Goal: Task Accomplishment & Management: Complete application form

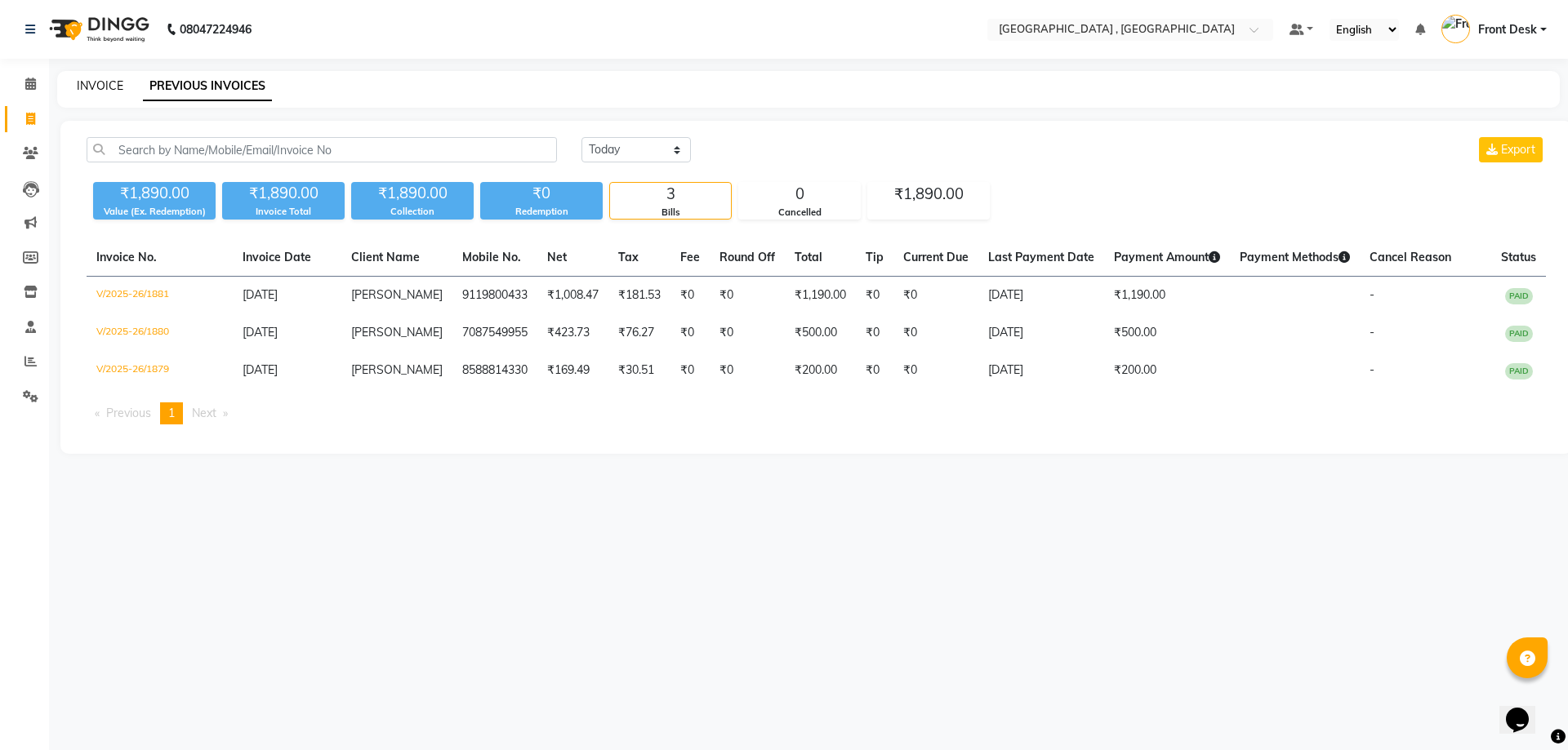
click at [84, 84] on link "INVOICE" at bounding box center [101, 86] width 47 height 15
select select "5111"
select select "service"
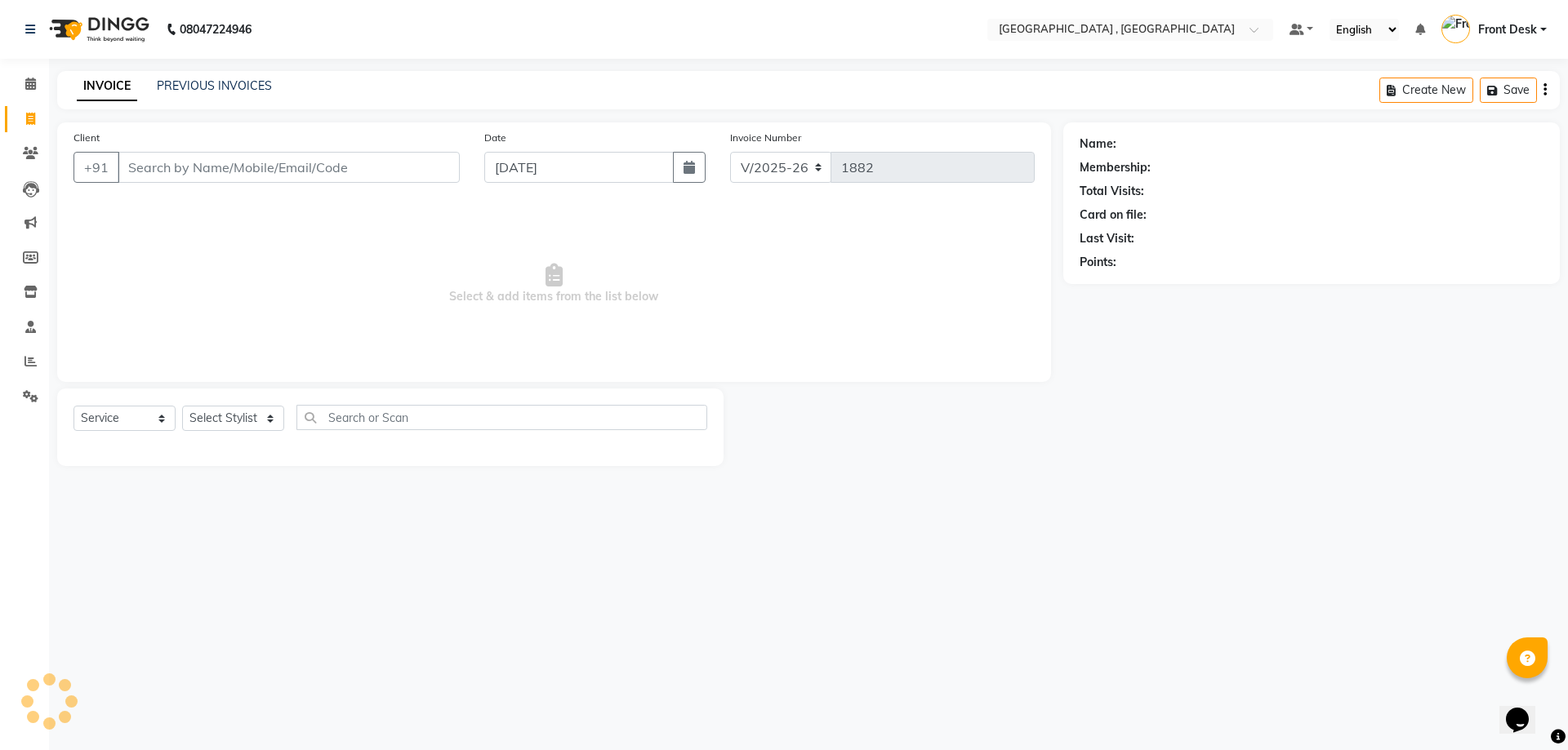
click at [153, 83] on div "INVOICE PREVIOUS INVOICES" at bounding box center [165, 86] width 214 height 17
click at [165, 83] on link "PREVIOUS INVOICES" at bounding box center [214, 86] width 115 height 15
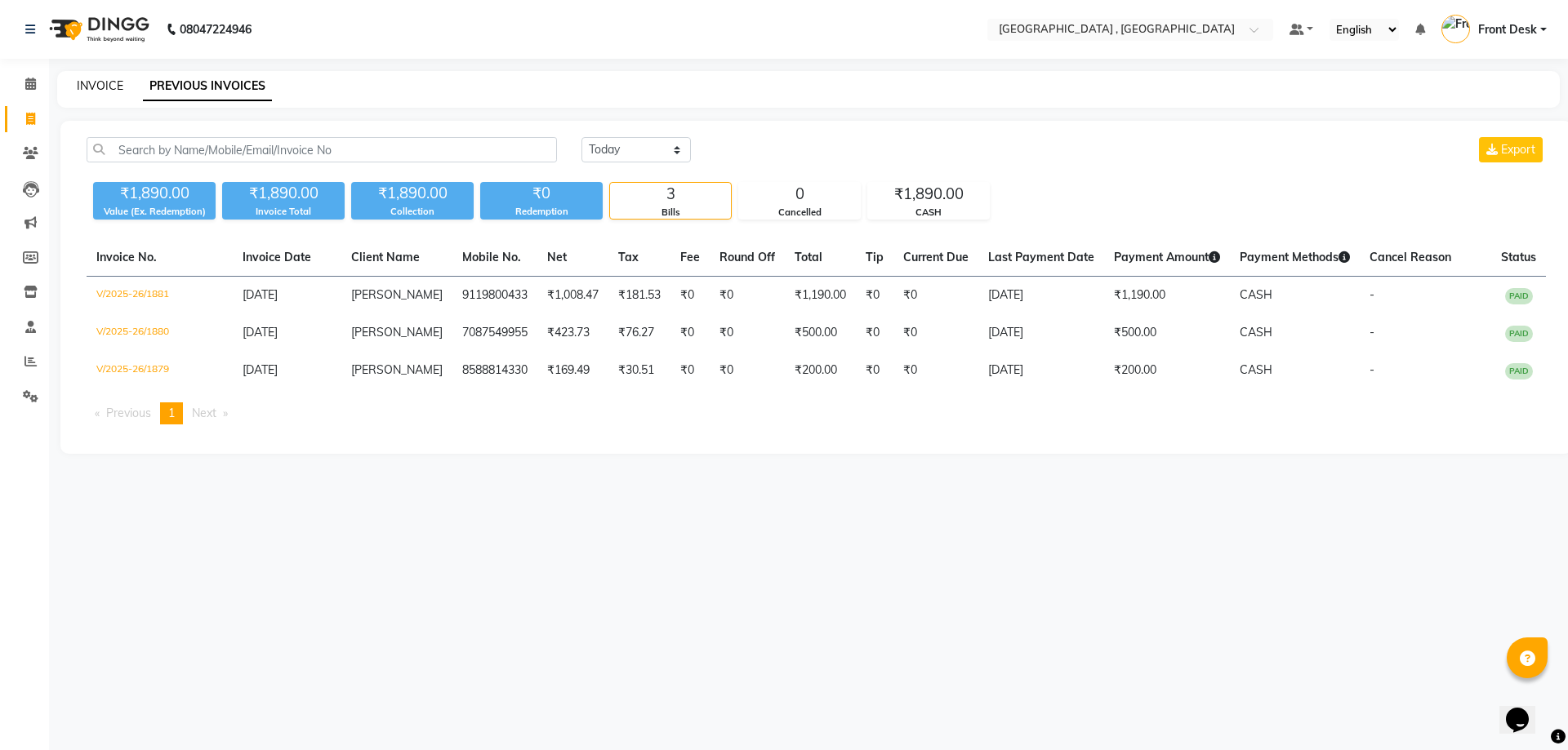
click at [98, 86] on link "INVOICE" at bounding box center [101, 86] width 47 height 15
select select "service"
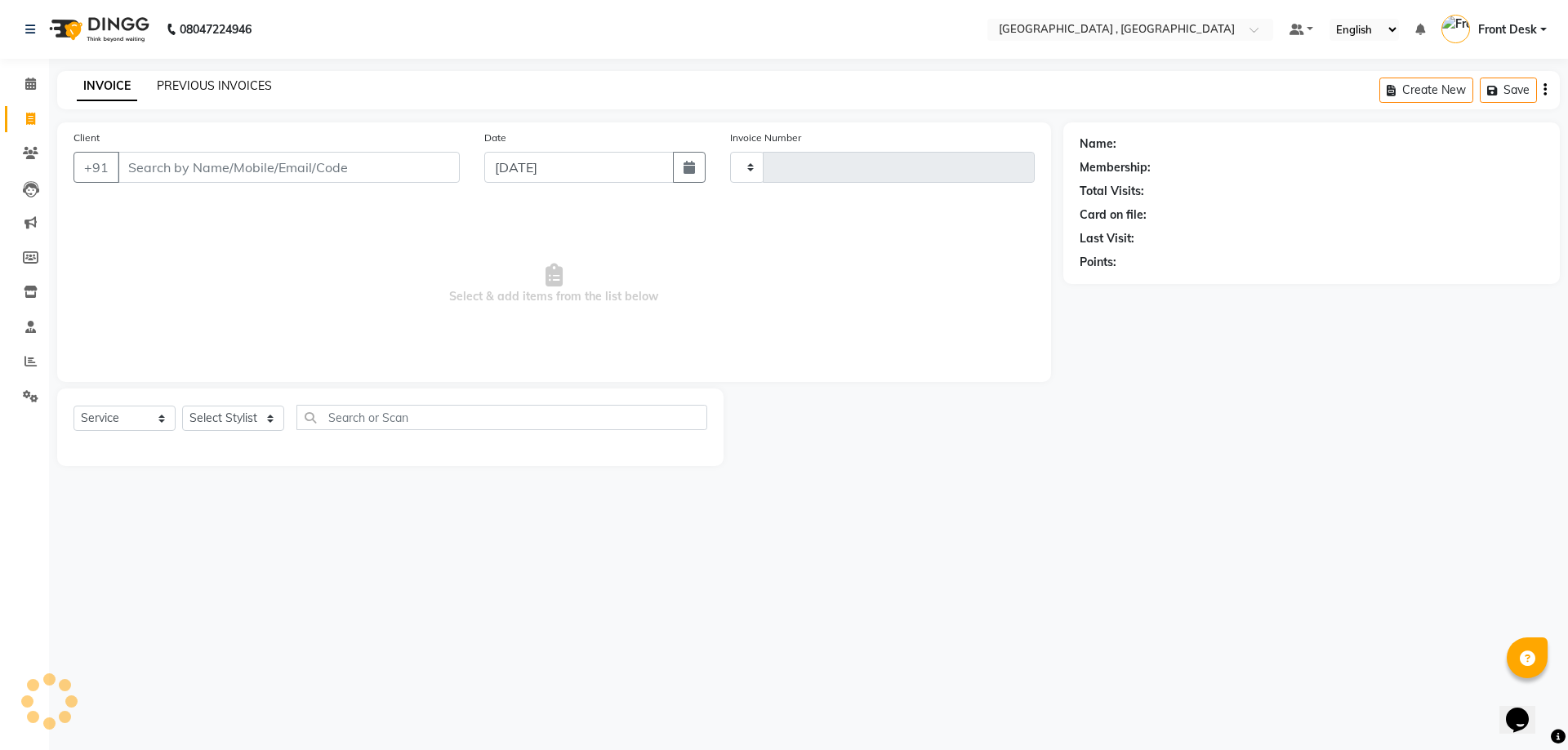
click at [173, 79] on link "PREVIOUS INVOICES" at bounding box center [214, 86] width 115 height 15
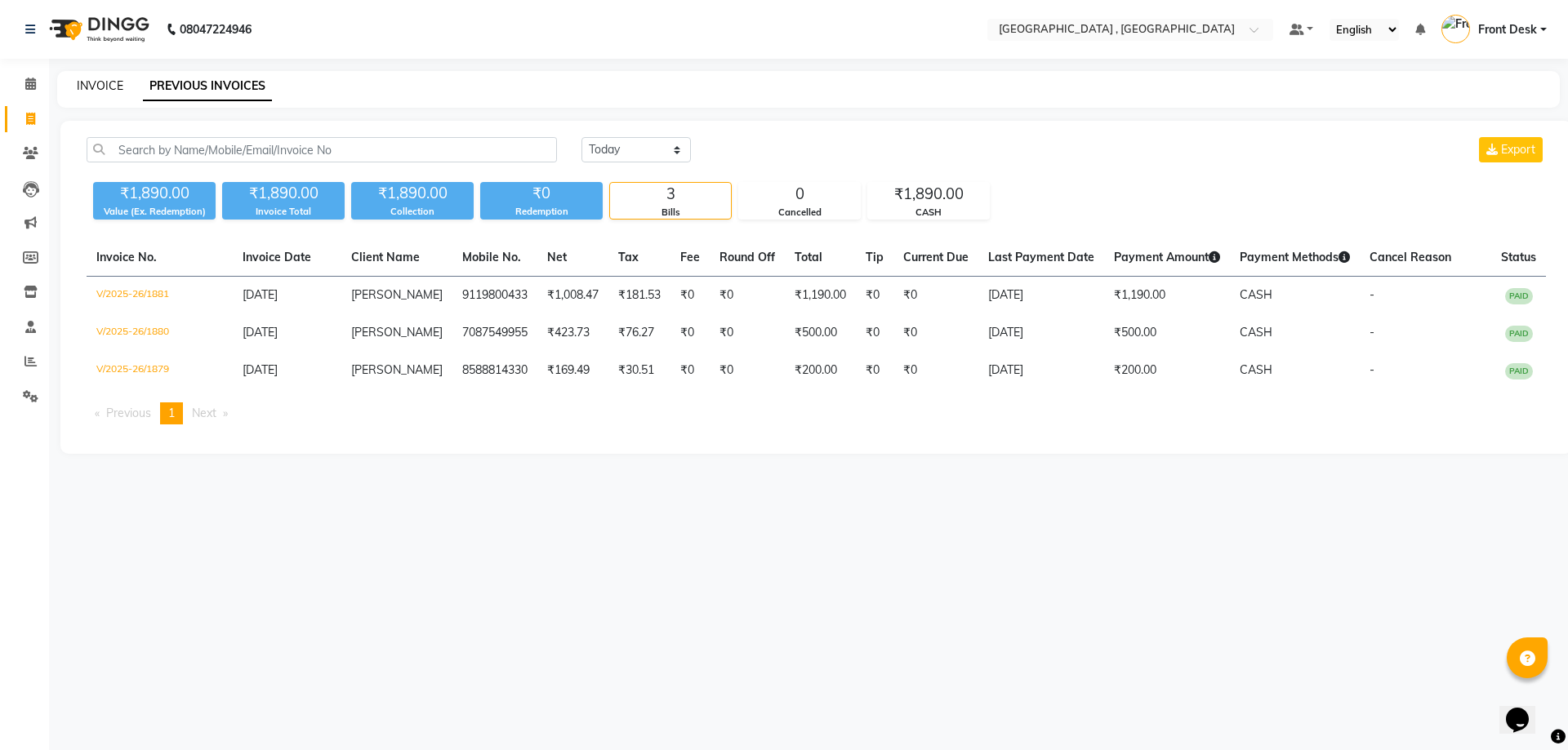
click at [111, 92] on link "INVOICE" at bounding box center [101, 86] width 47 height 15
select select "service"
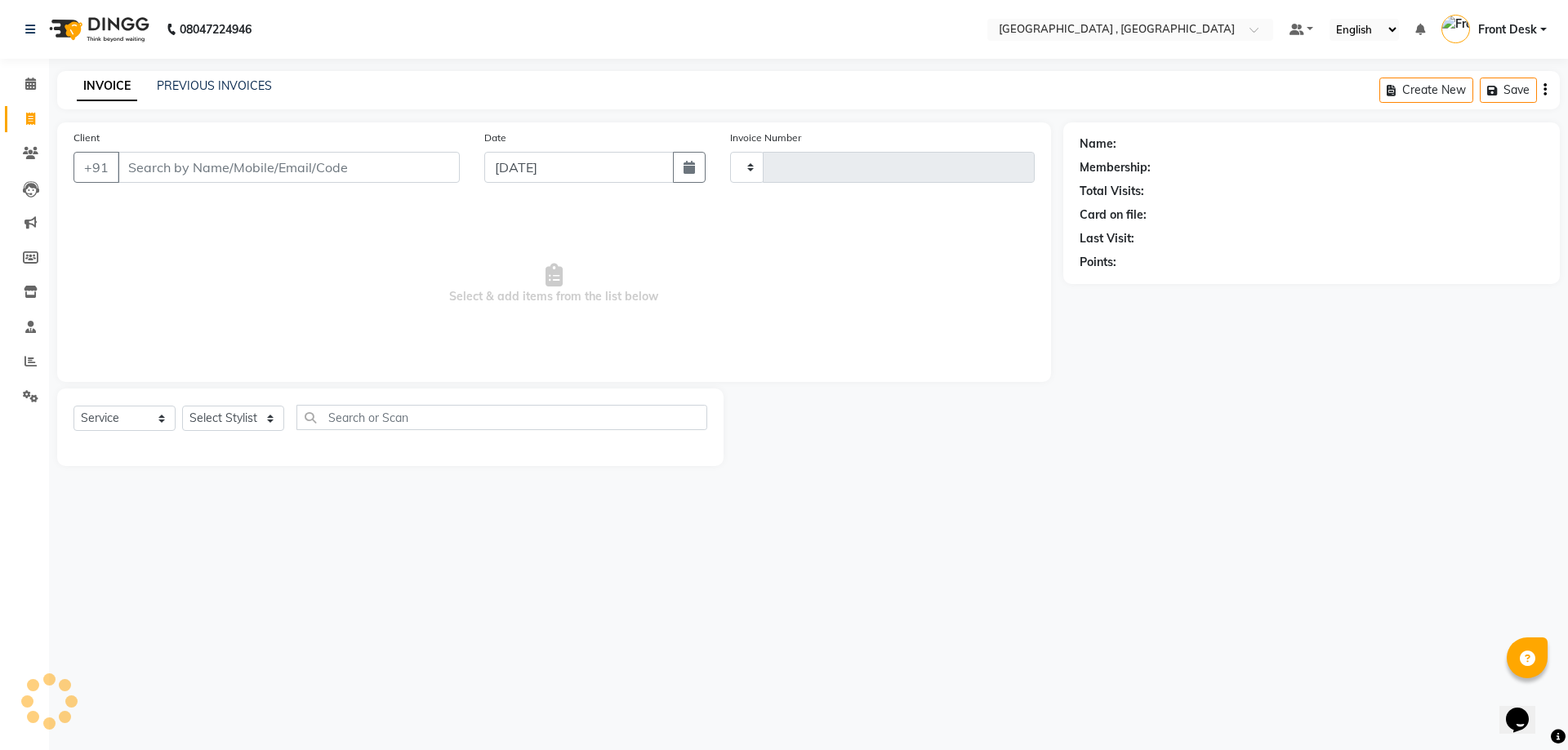
type input "1882"
select select "5111"
click at [152, 85] on div "INVOICE PREVIOUS INVOICES" at bounding box center [165, 86] width 214 height 17
click at [160, 88] on link "PREVIOUS INVOICES" at bounding box center [214, 86] width 115 height 15
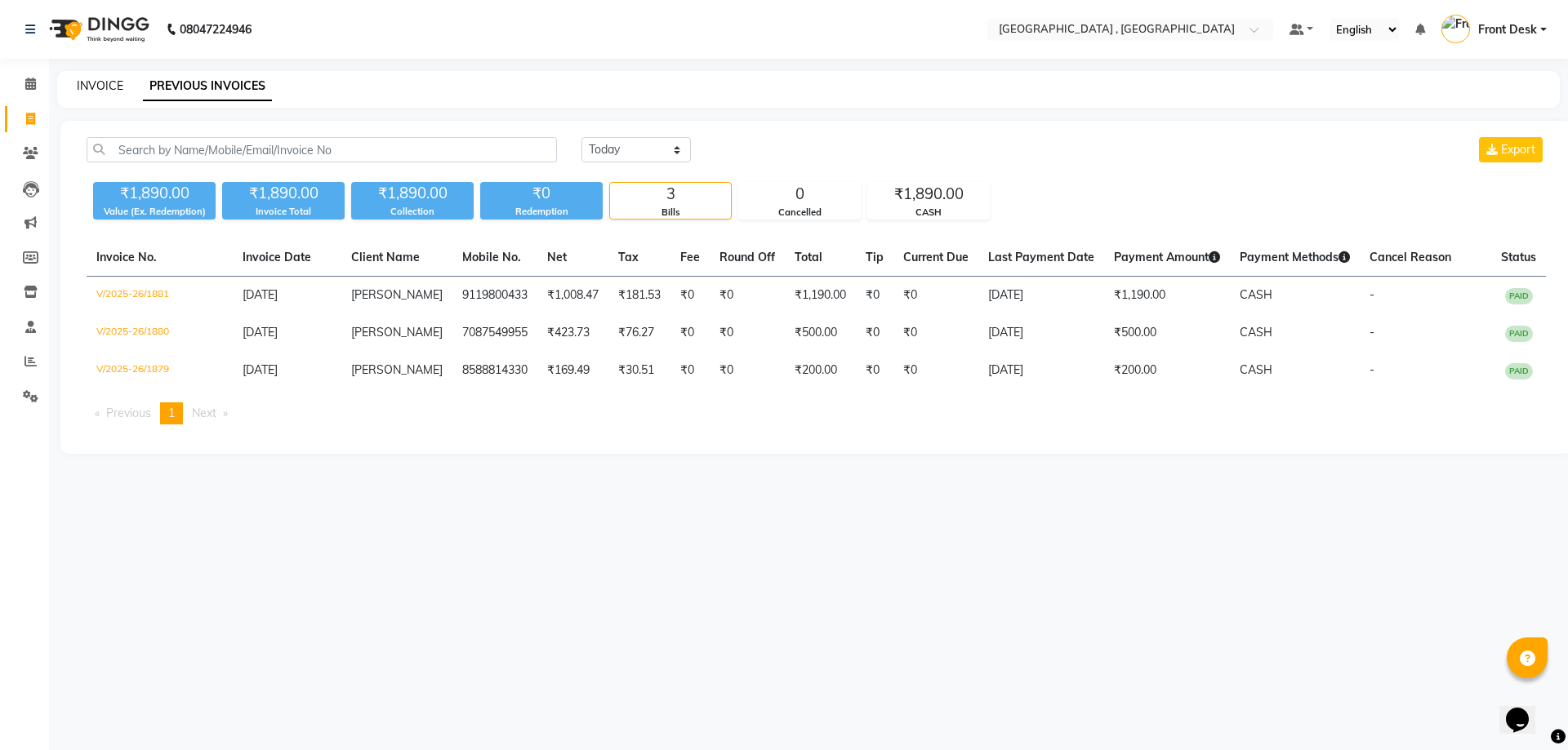
click at [102, 86] on link "INVOICE" at bounding box center [101, 86] width 47 height 15
select select "service"
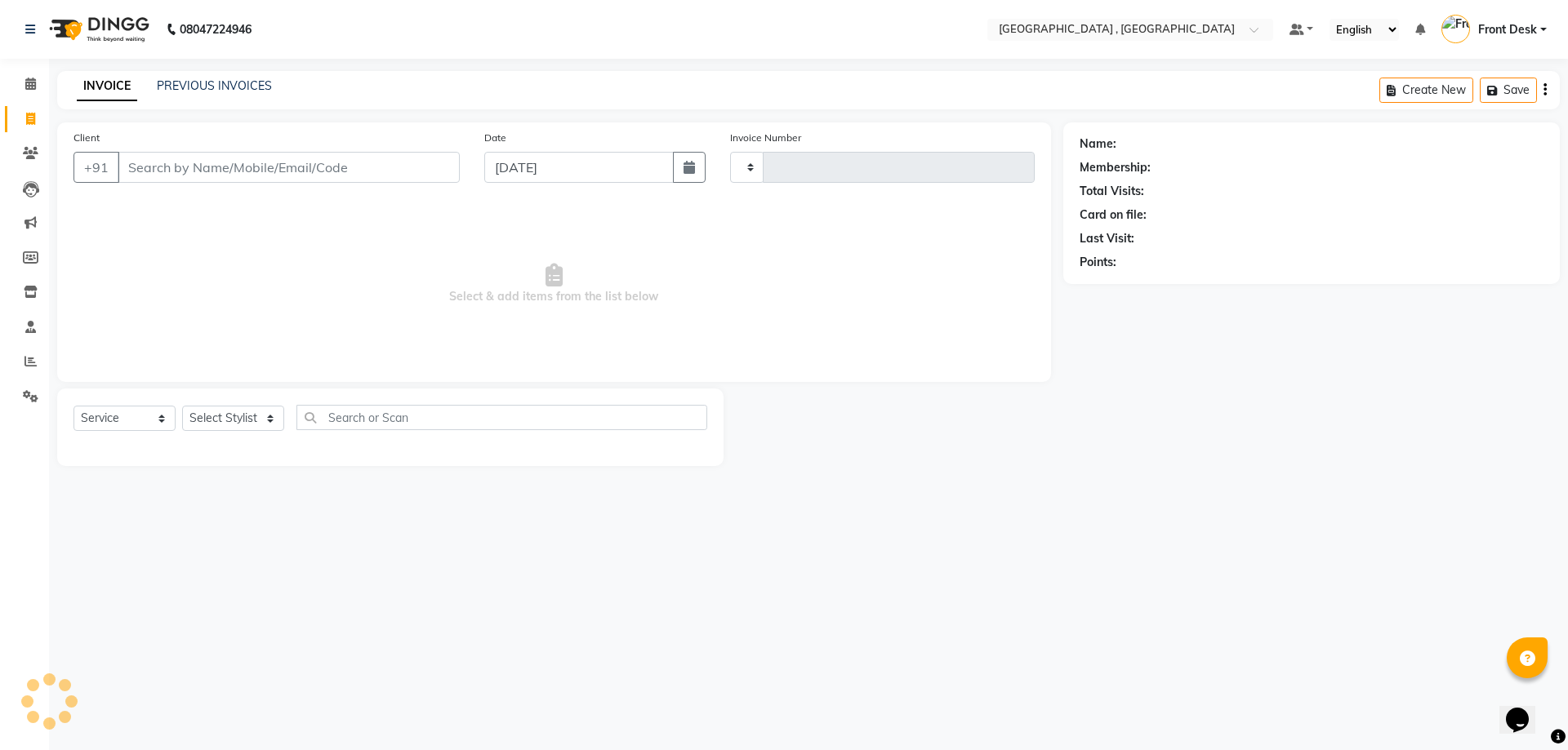
type input "1882"
select select "5111"
click at [164, 168] on input "Client" at bounding box center [289, 167] width 342 height 31
click at [216, 87] on link "PREVIOUS INVOICES" at bounding box center [214, 86] width 115 height 15
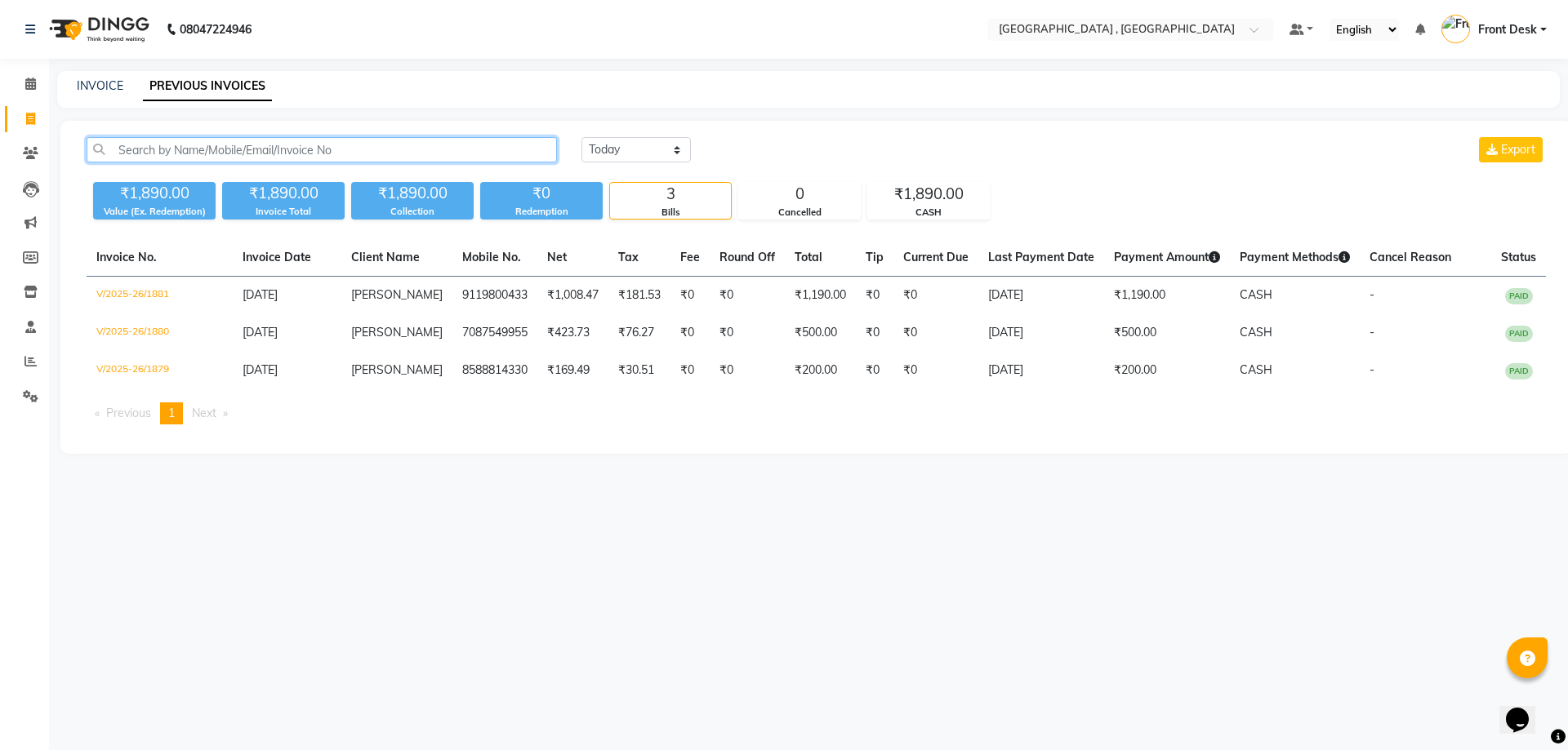
click at [225, 149] on input "text" at bounding box center [321, 149] width 470 height 25
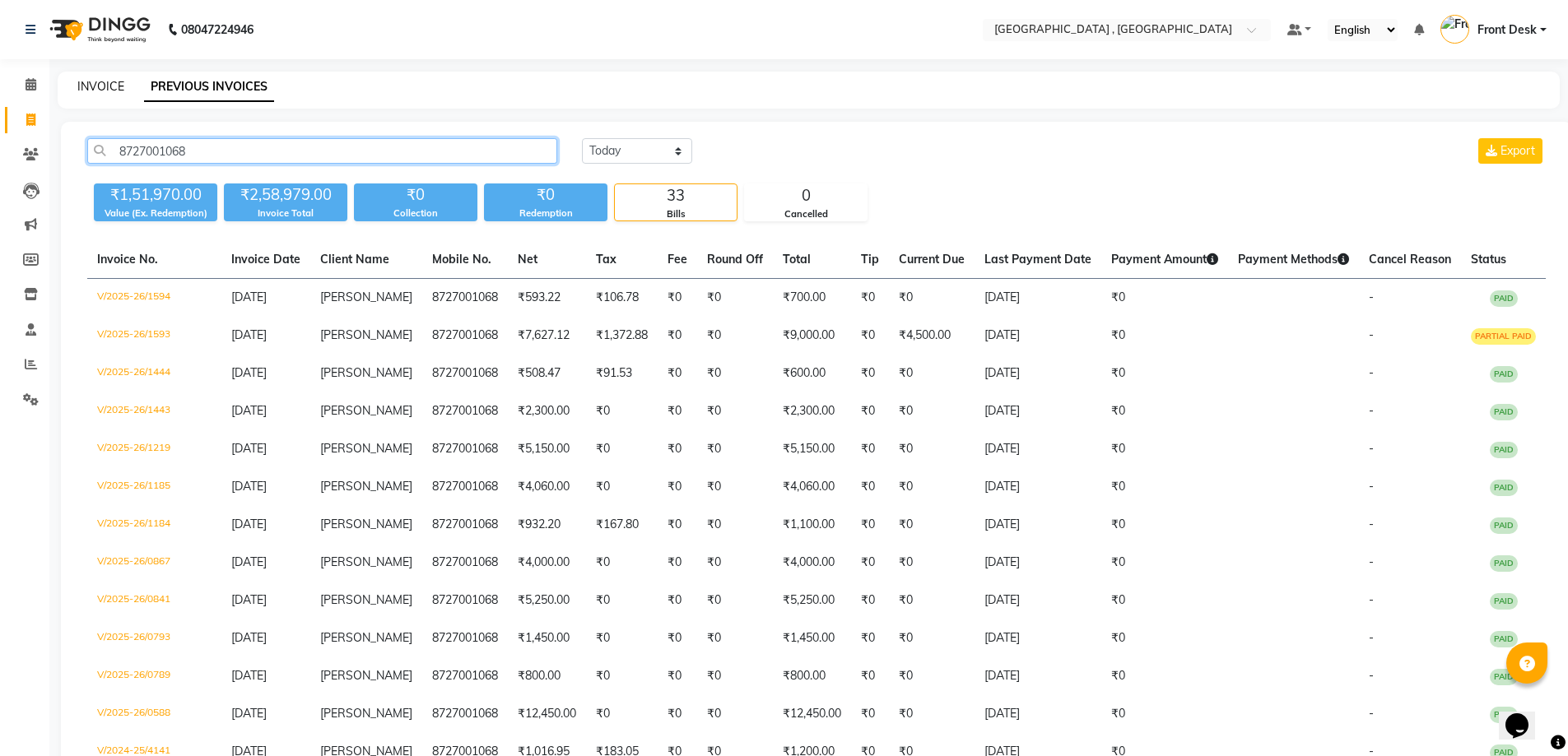
type input "8727001068"
click at [103, 83] on link "INVOICE" at bounding box center [101, 86] width 47 height 15
select select "5111"
select select "service"
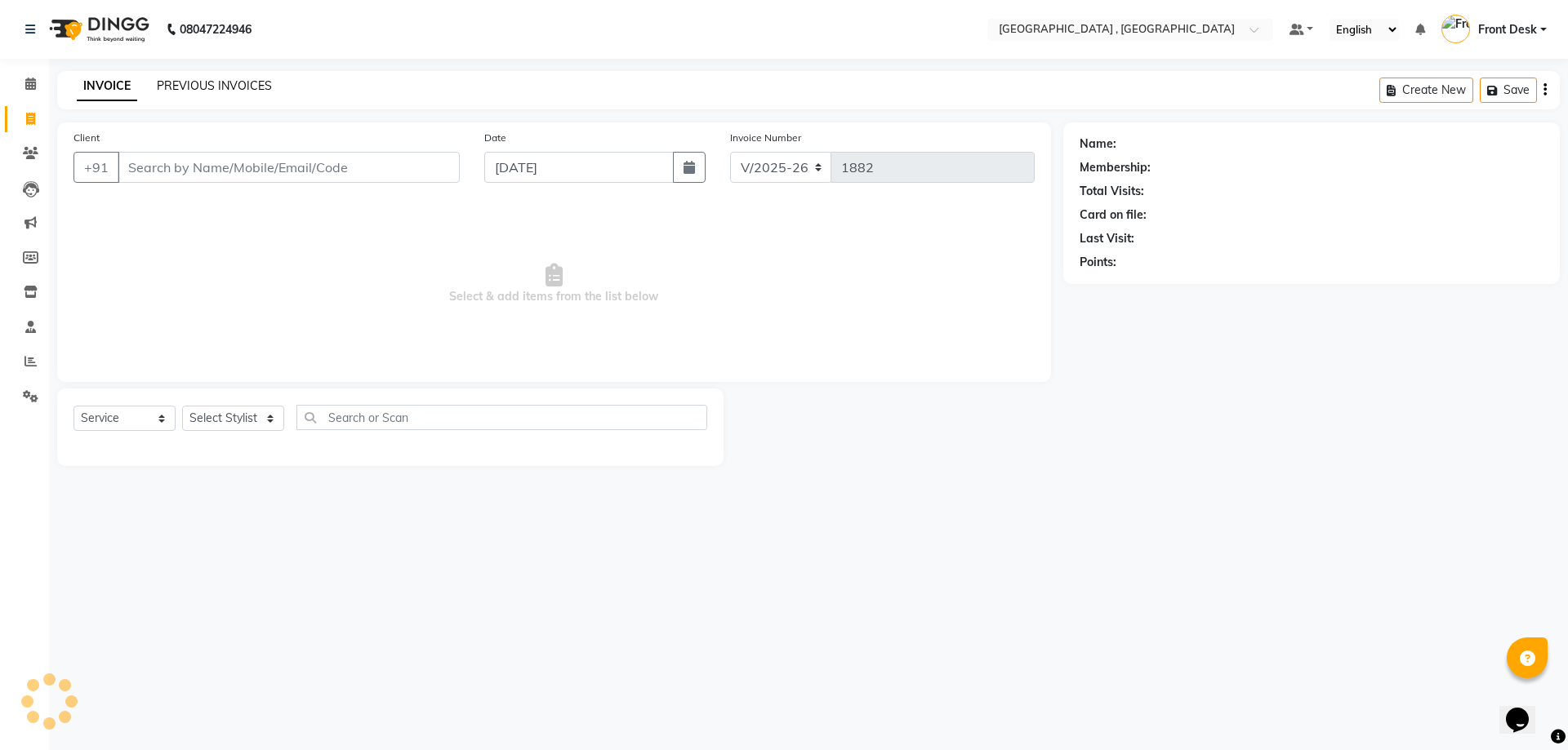
drag, startPoint x: 197, startPoint y: 71, endPoint x: 209, endPoint y: 86, distance: 19.2
click at [197, 71] on div "INVOICE PREVIOUS INVOICES Create New Save" at bounding box center [808, 90] width 1503 height 39
click at [214, 97] on div "INVOICE PREVIOUS INVOICES Create New Save" at bounding box center [808, 90] width 1503 height 39
click at [214, 92] on link "PREVIOUS INVOICES" at bounding box center [214, 86] width 115 height 15
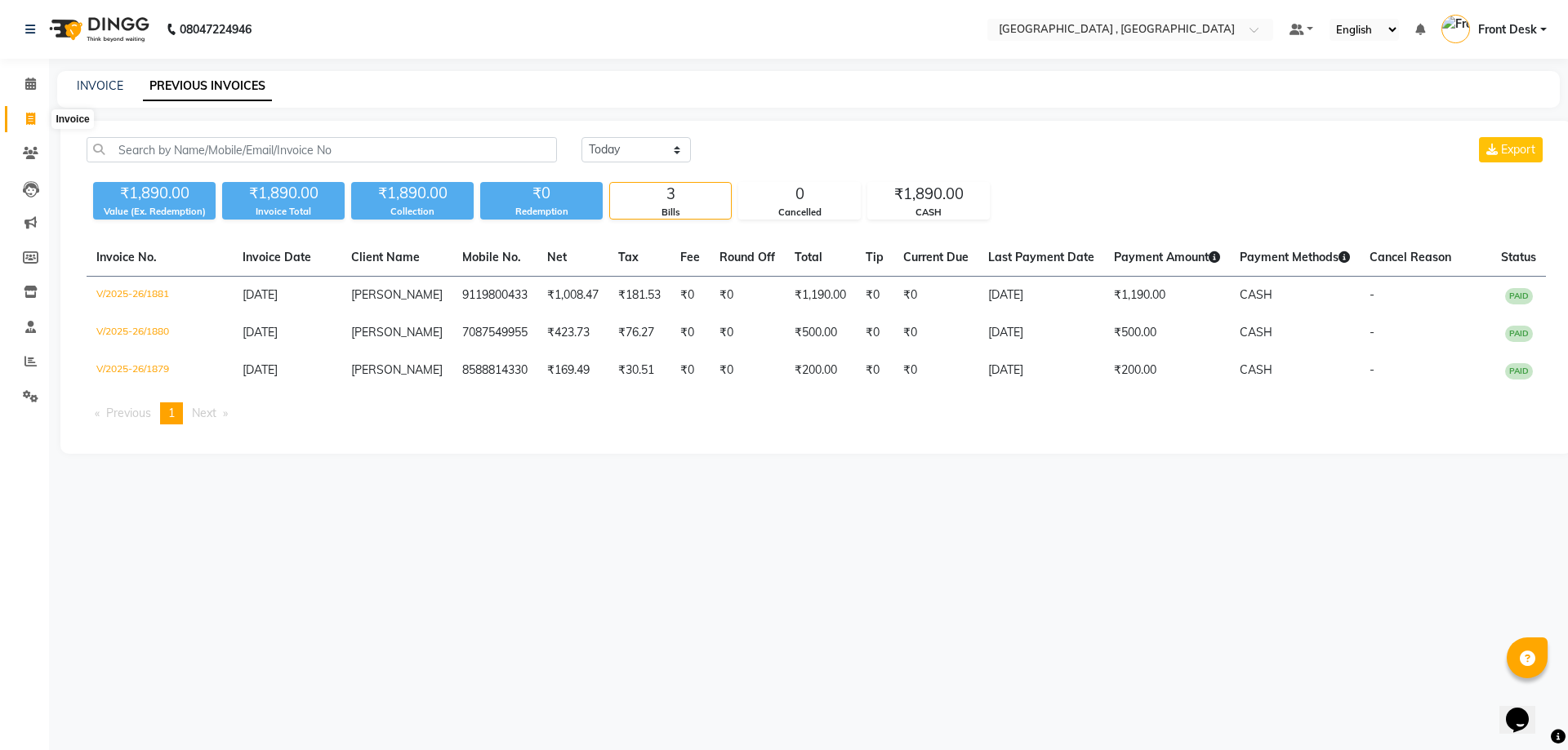
click at [18, 119] on span at bounding box center [30, 119] width 28 height 19
select select "5111"
select select "service"
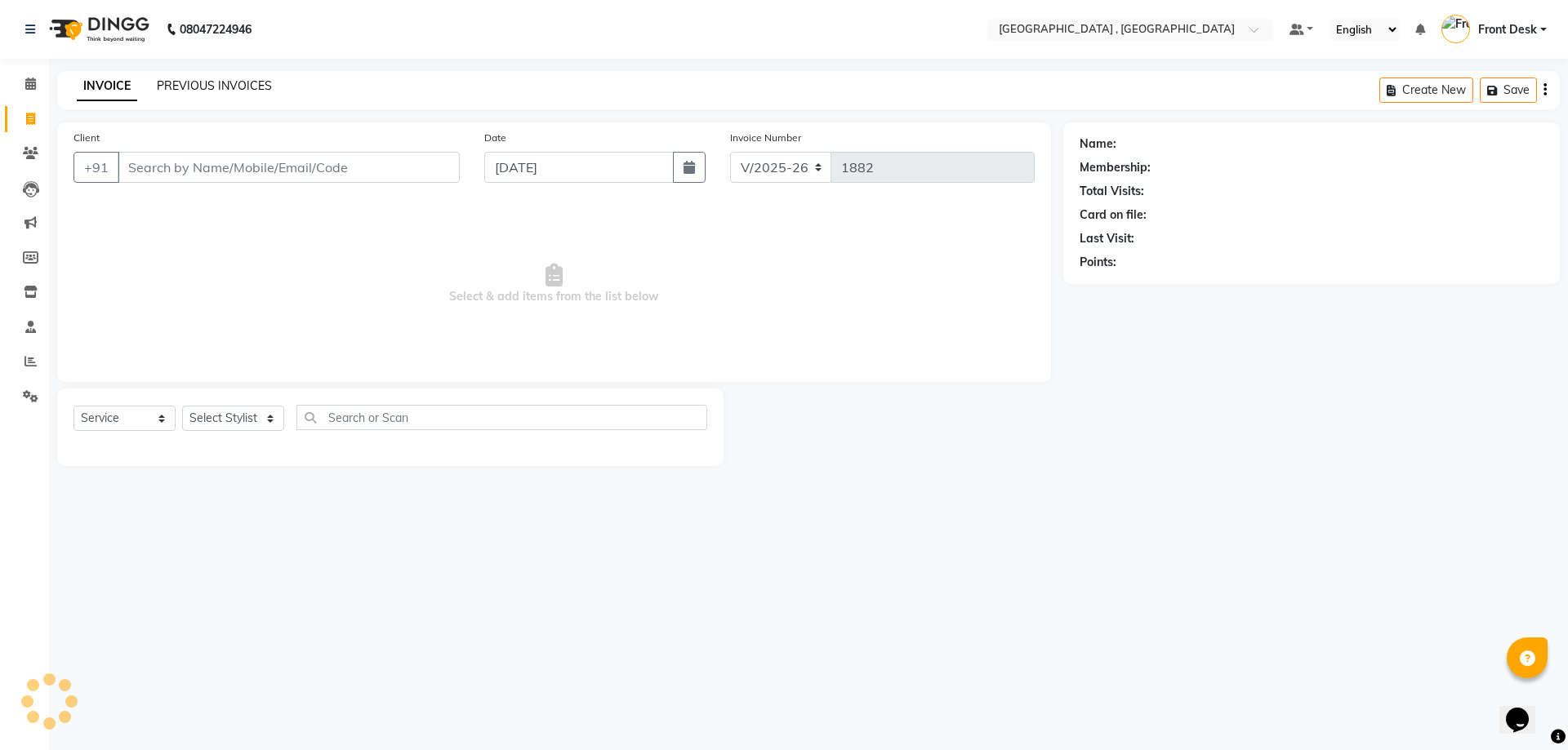
click at [185, 84] on link "PREVIOUS INVOICES" at bounding box center [214, 86] width 115 height 15
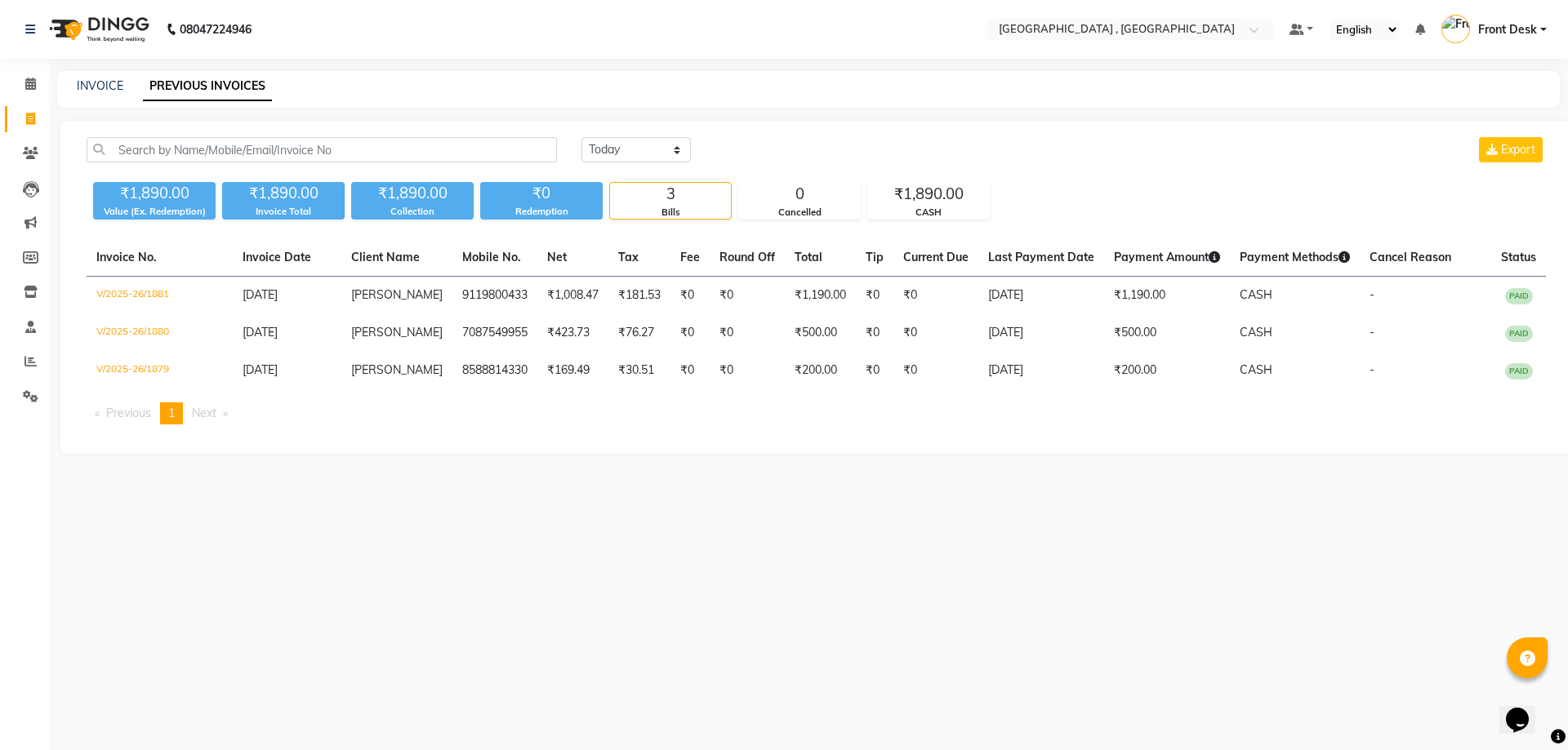
click at [85, 93] on div "INVOICE" at bounding box center [101, 86] width 47 height 17
click at [106, 86] on link "INVOICE" at bounding box center [101, 86] width 47 height 15
select select "5111"
select select "service"
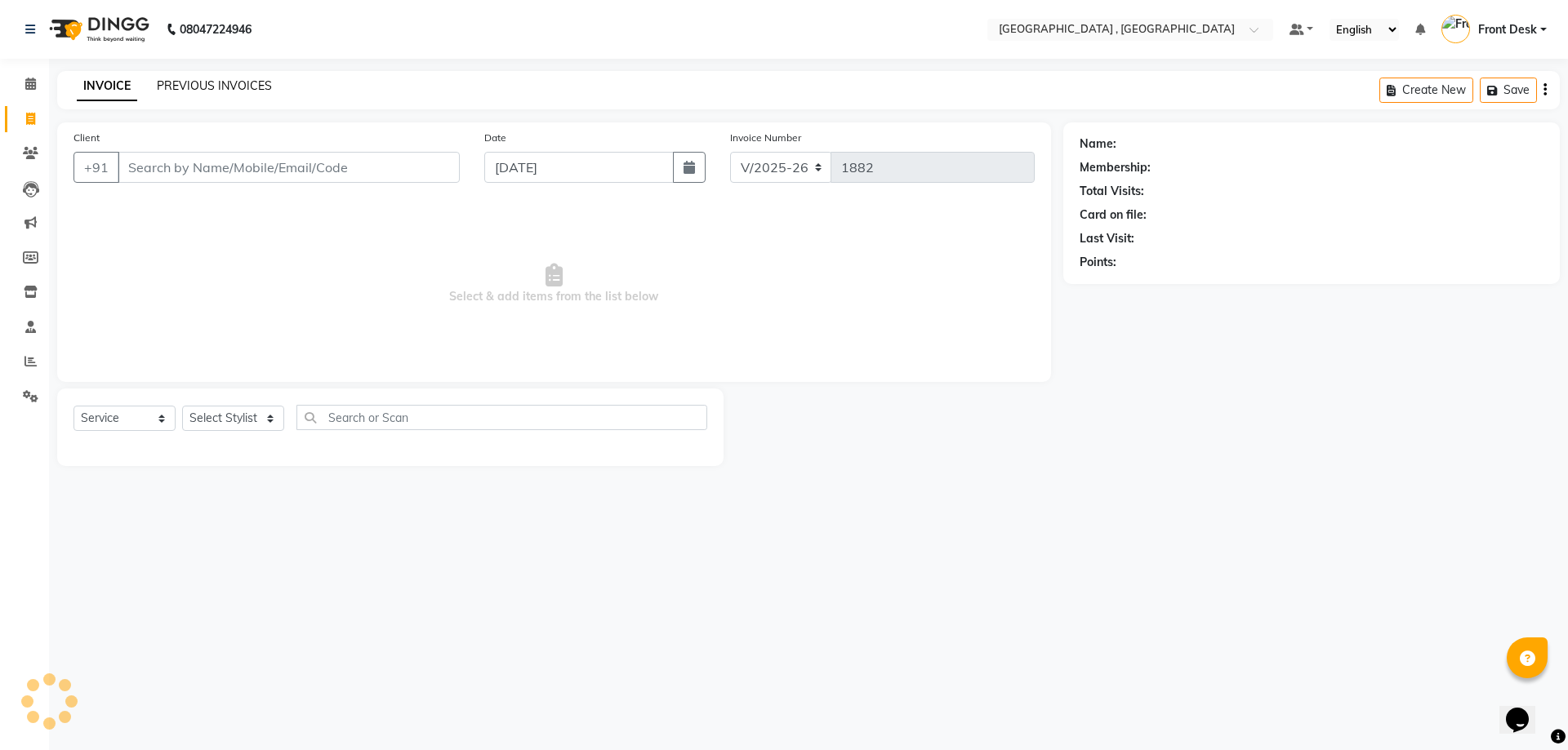
click at [161, 87] on link "PREVIOUS INVOICES" at bounding box center [214, 86] width 115 height 15
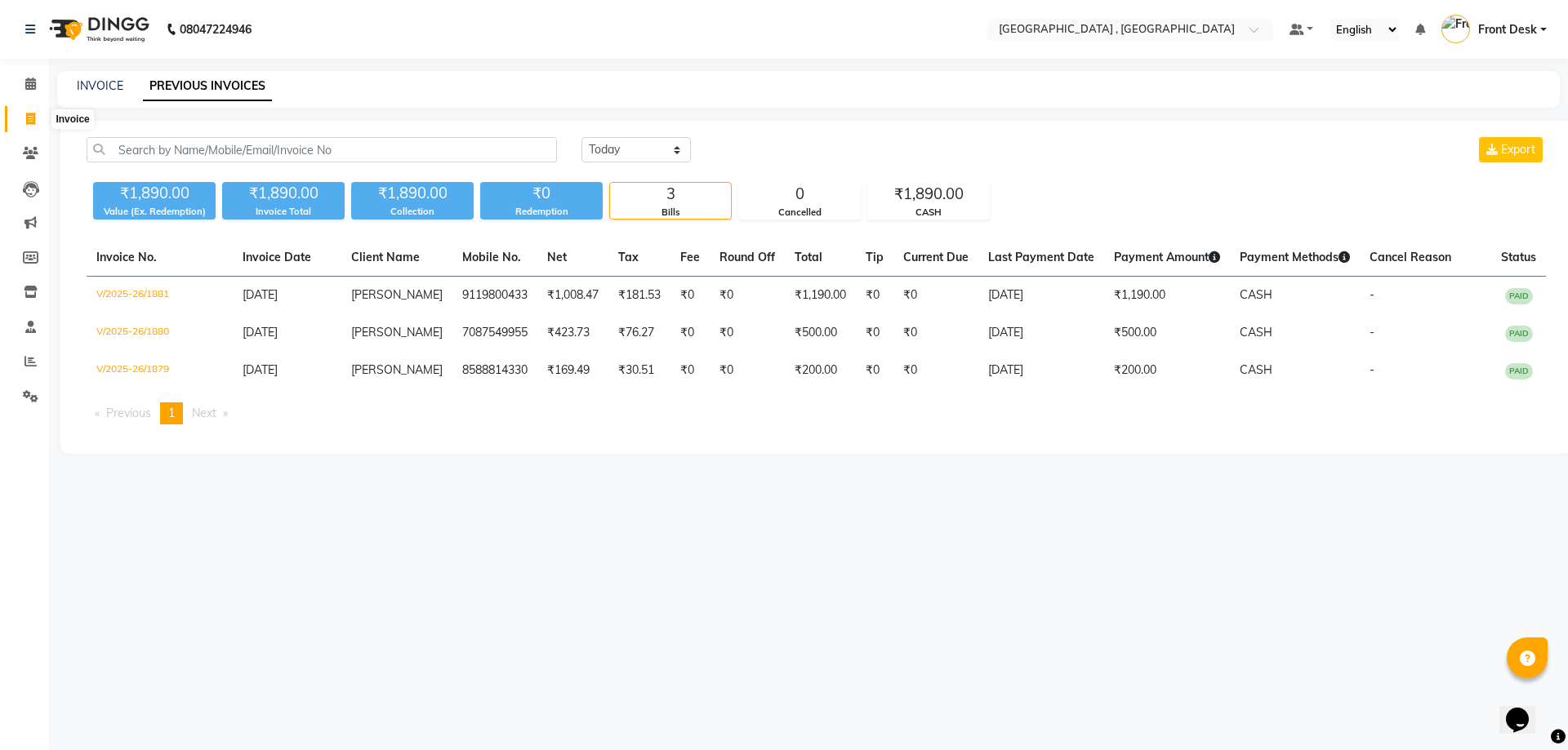
click at [20, 110] on span at bounding box center [30, 119] width 28 height 19
select select "service"
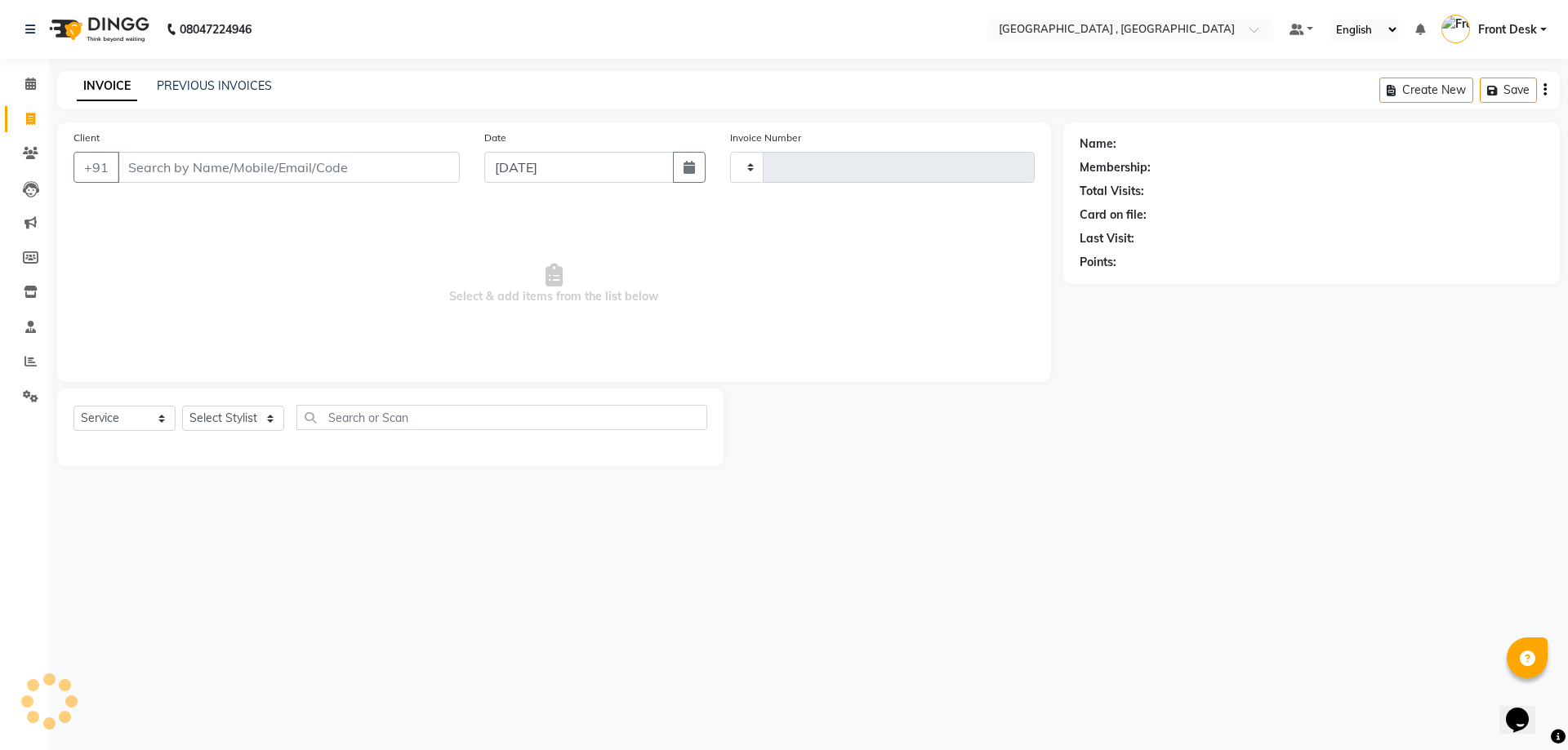
type input "1882"
select select "5111"
click at [197, 86] on link "PREVIOUS INVOICES" at bounding box center [214, 86] width 115 height 15
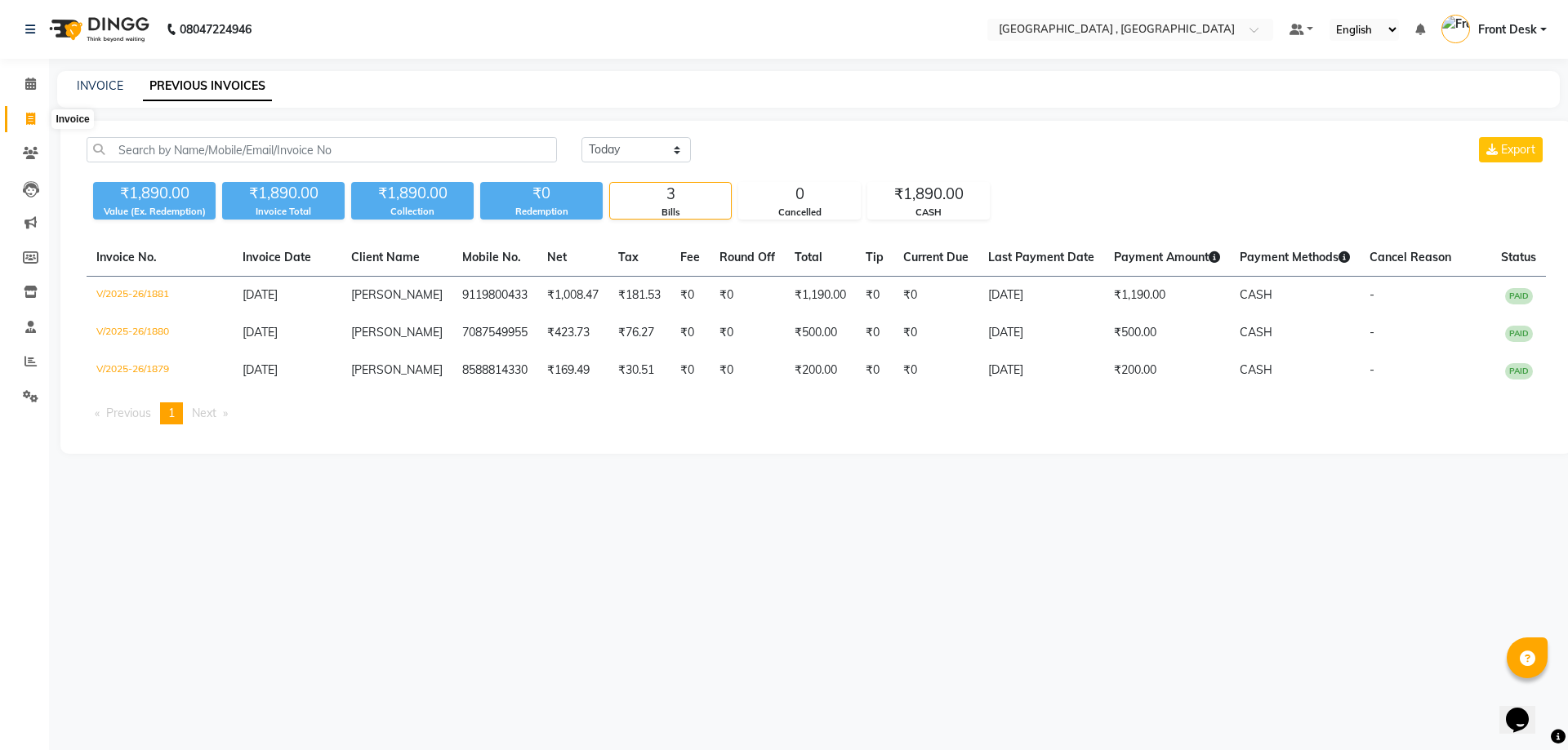
click at [24, 121] on span at bounding box center [30, 119] width 28 height 19
select select "5111"
select select "service"
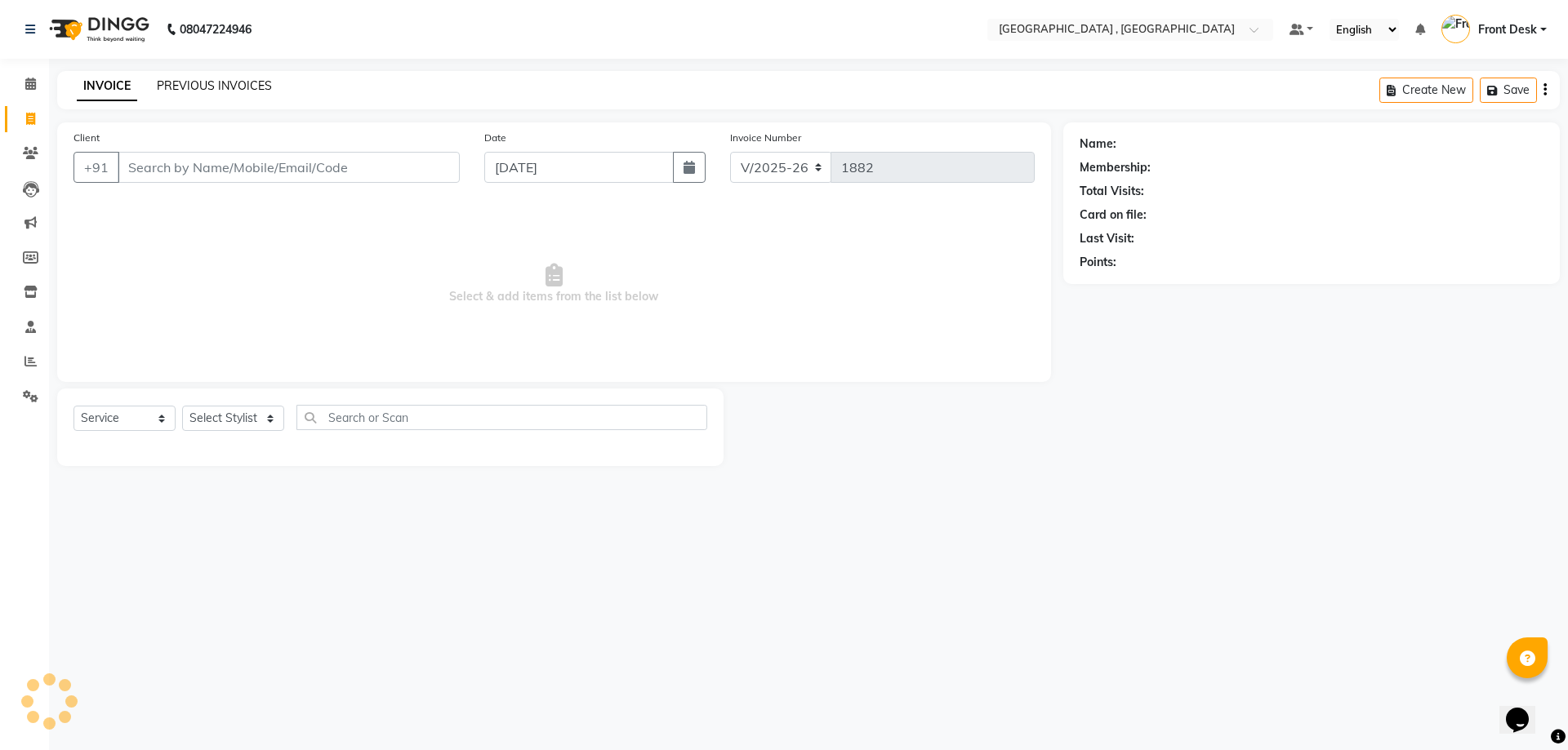
click at [201, 84] on link "PREVIOUS INVOICES" at bounding box center [214, 86] width 115 height 15
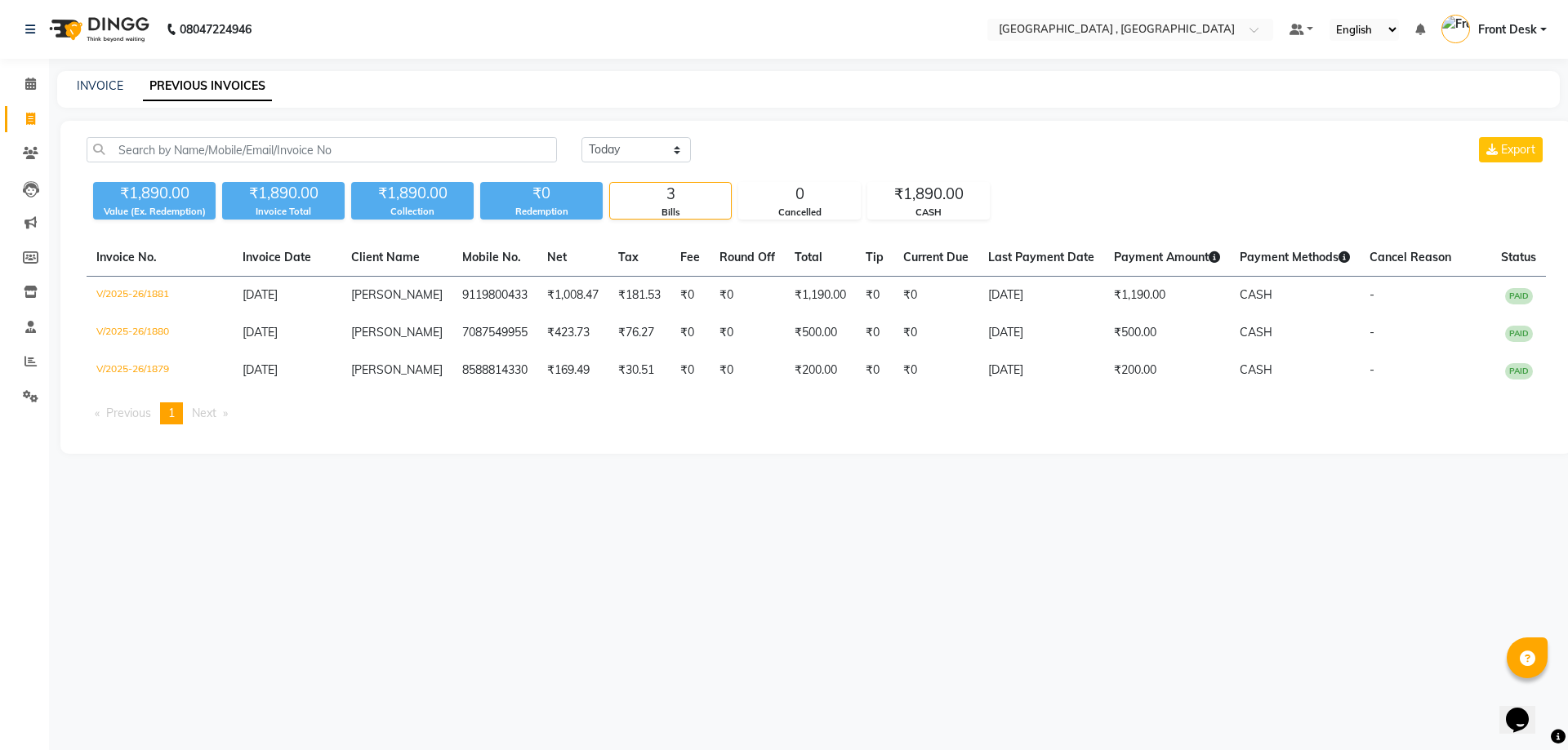
click at [385, 33] on nav "08047224946 Select Location × [GEOGRAPHIC_DATA] , Zirakpur Default Panel My Pan…" at bounding box center [784, 29] width 1568 height 59
click at [88, 84] on link "INVOICE" at bounding box center [101, 86] width 47 height 15
select select "service"
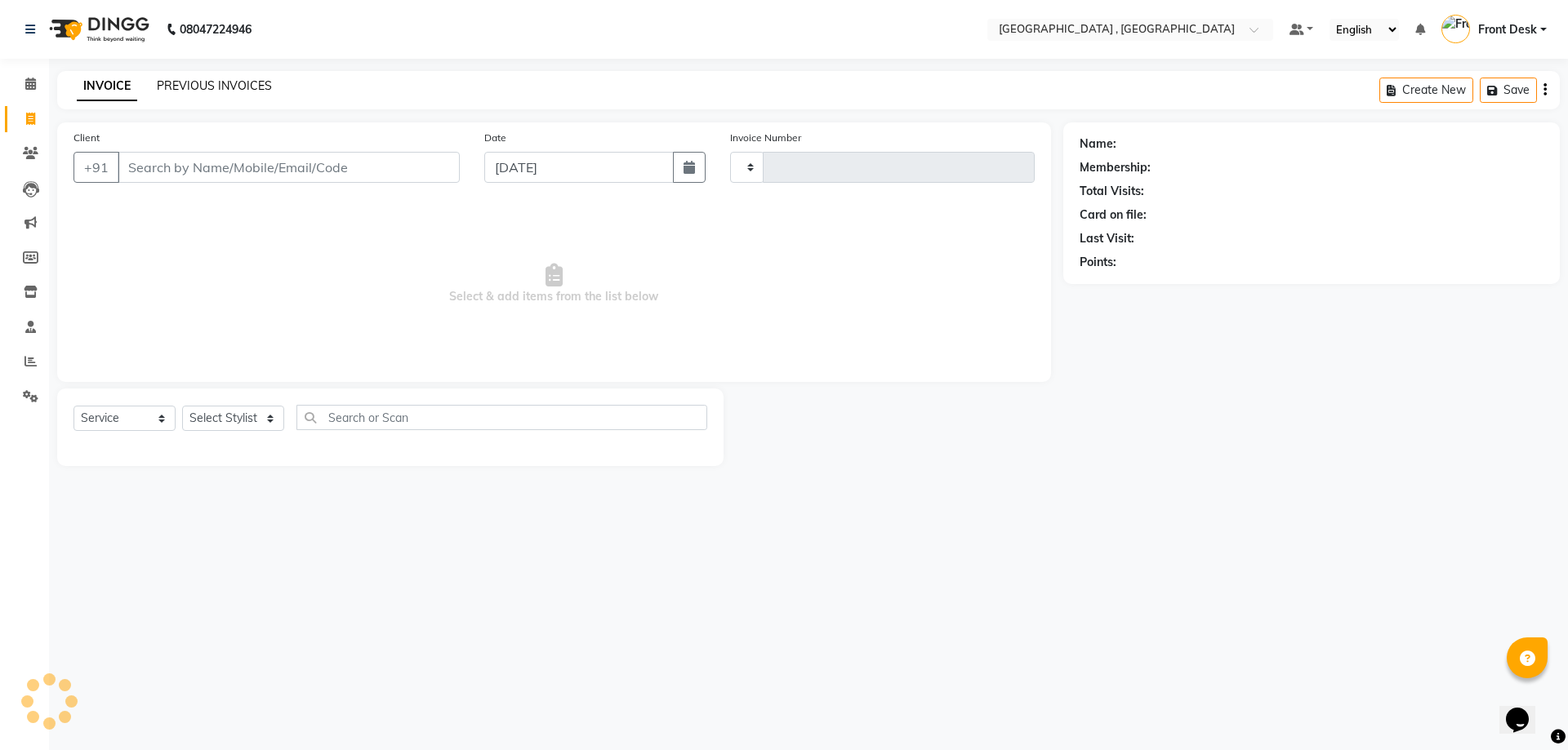
type input "1882"
select select "5111"
click at [185, 83] on link "PREVIOUS INVOICES" at bounding box center [214, 86] width 115 height 15
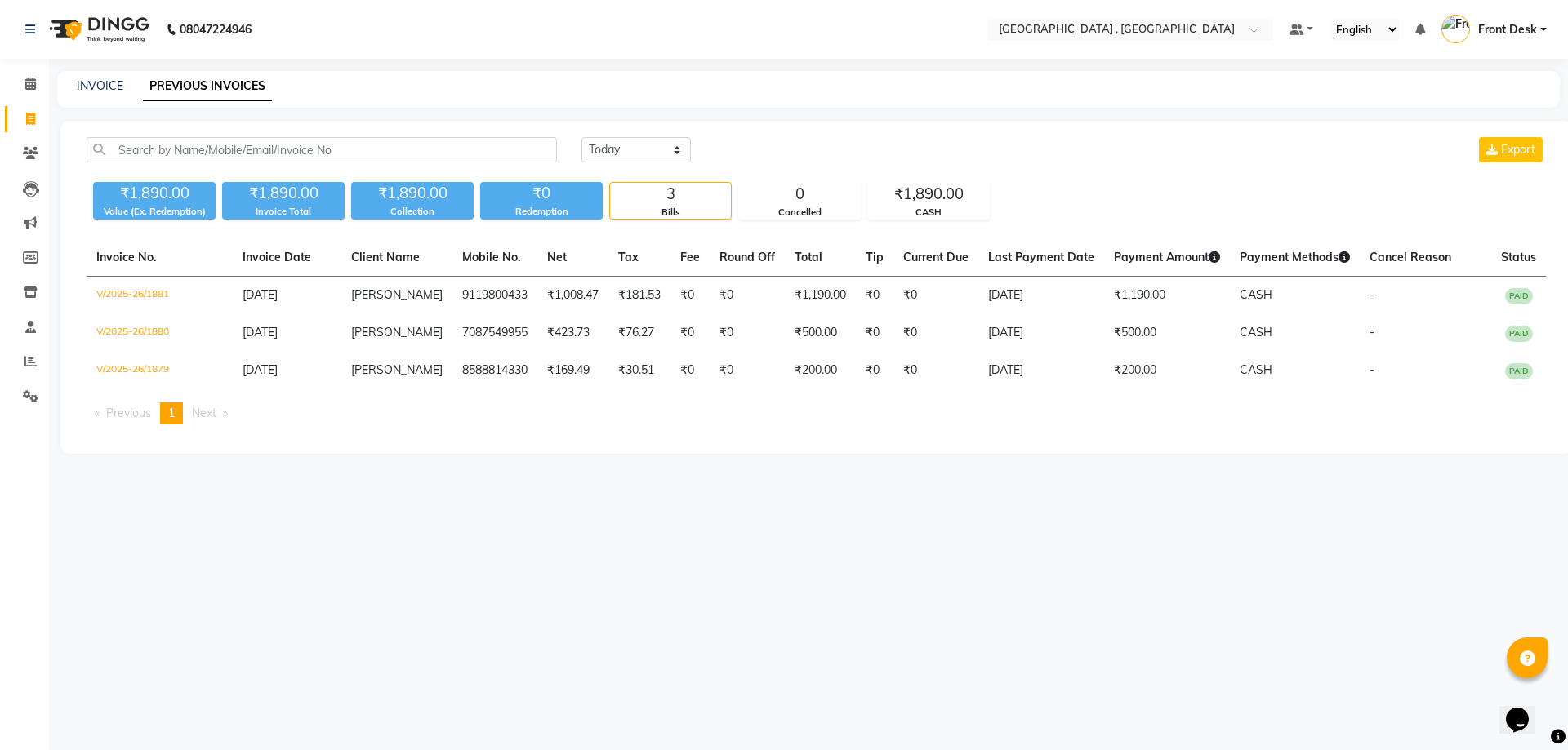
click at [120, 78] on div "INVOICE" at bounding box center [101, 86] width 47 height 17
click at [98, 82] on link "INVOICE" at bounding box center [101, 86] width 47 height 15
select select "5111"
select select "service"
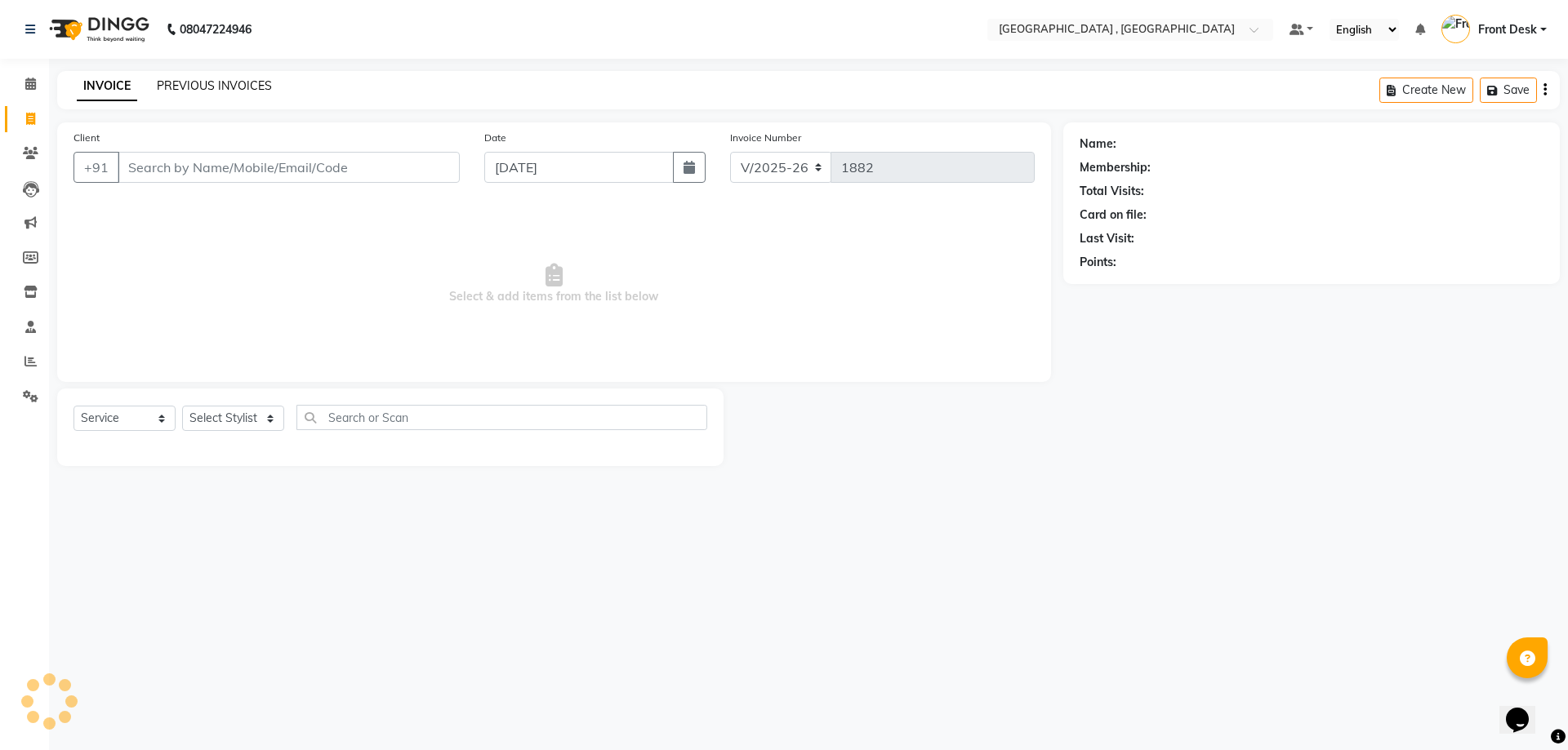
click at [186, 87] on link "PREVIOUS INVOICES" at bounding box center [214, 86] width 115 height 15
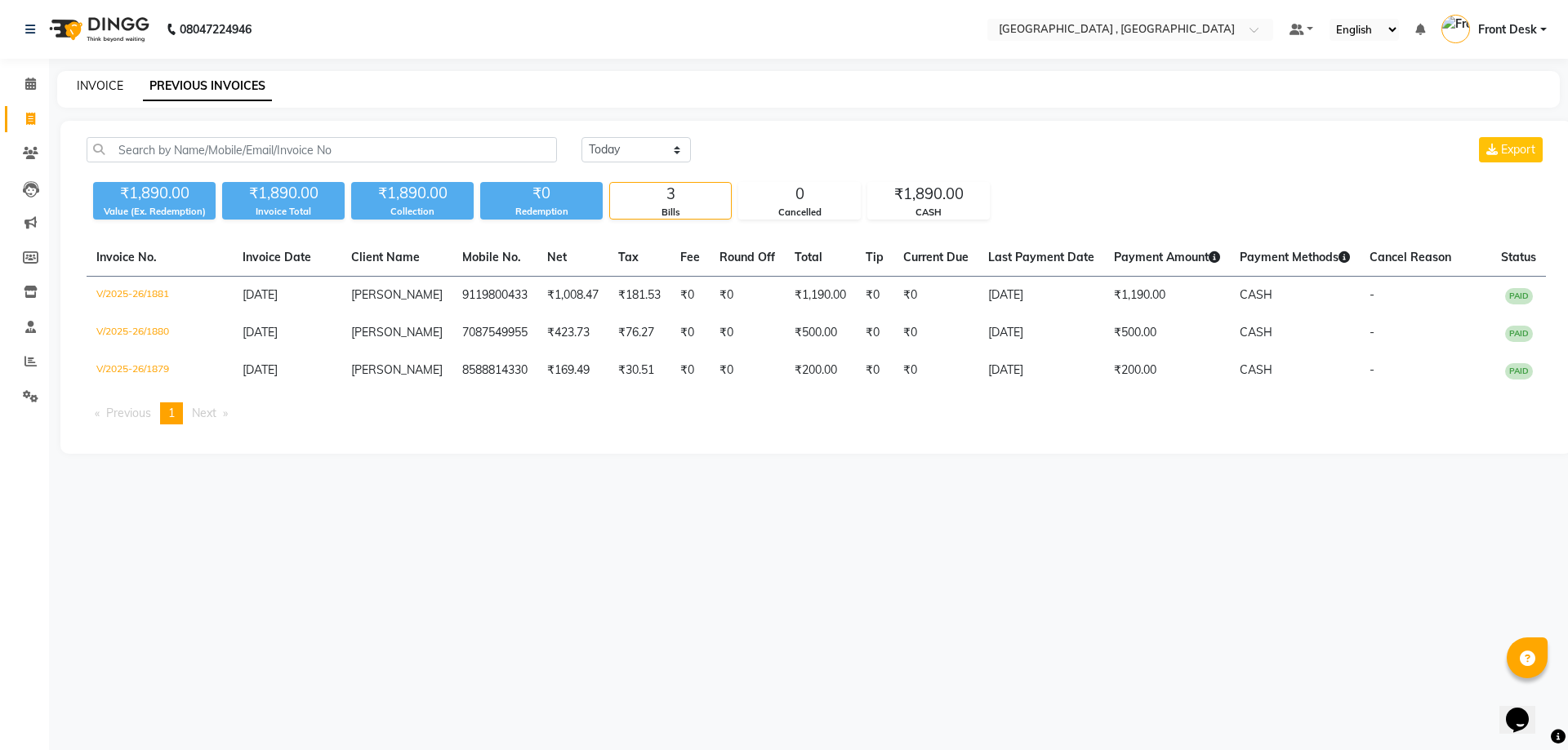
click at [105, 88] on link "INVOICE" at bounding box center [101, 86] width 47 height 15
select select "service"
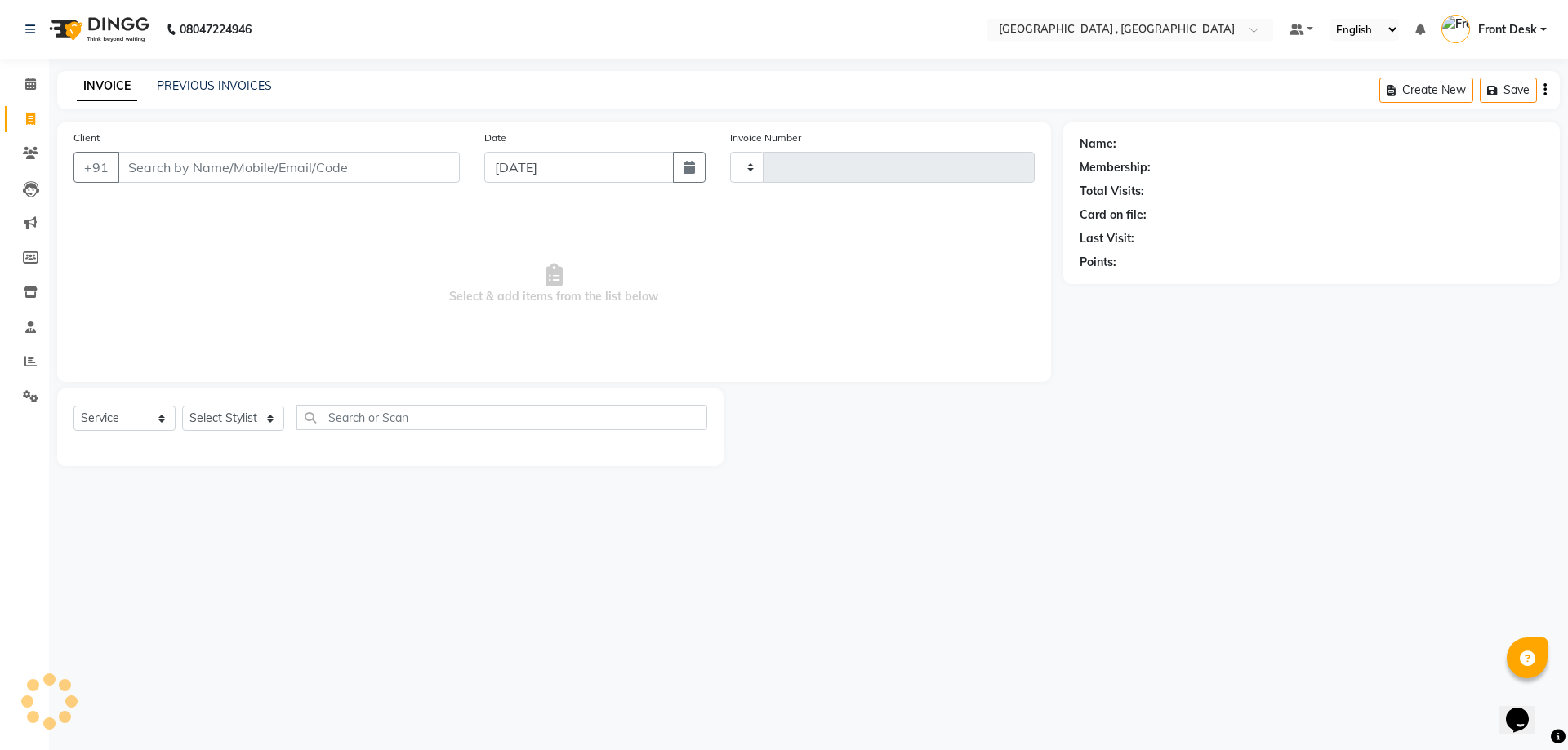
click at [152, 83] on div "INVOICE PREVIOUS INVOICES" at bounding box center [165, 86] width 214 height 17
click at [164, 85] on link "PREVIOUS INVOICES" at bounding box center [214, 86] width 115 height 15
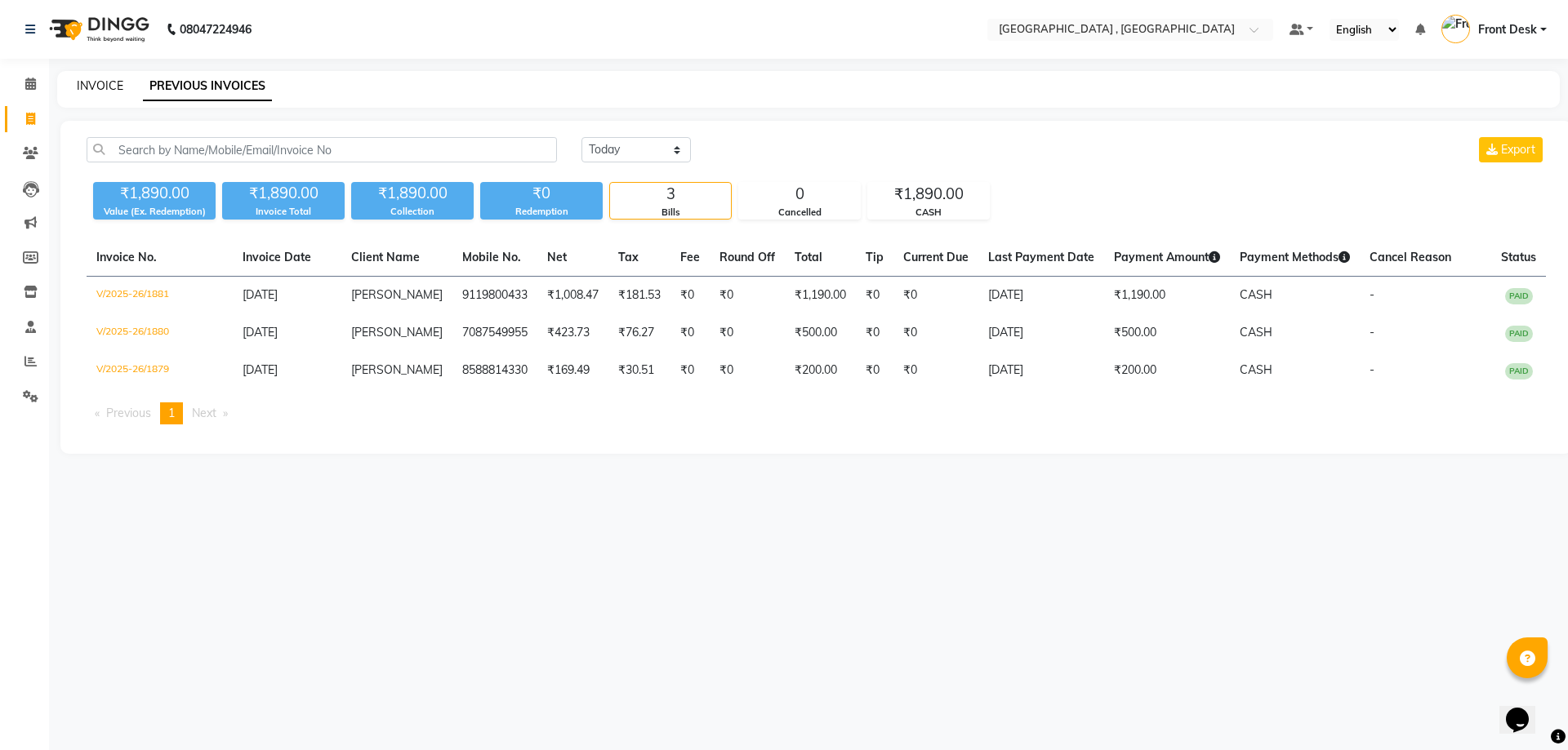
click at [115, 90] on link "INVOICE" at bounding box center [101, 86] width 47 height 15
select select "service"
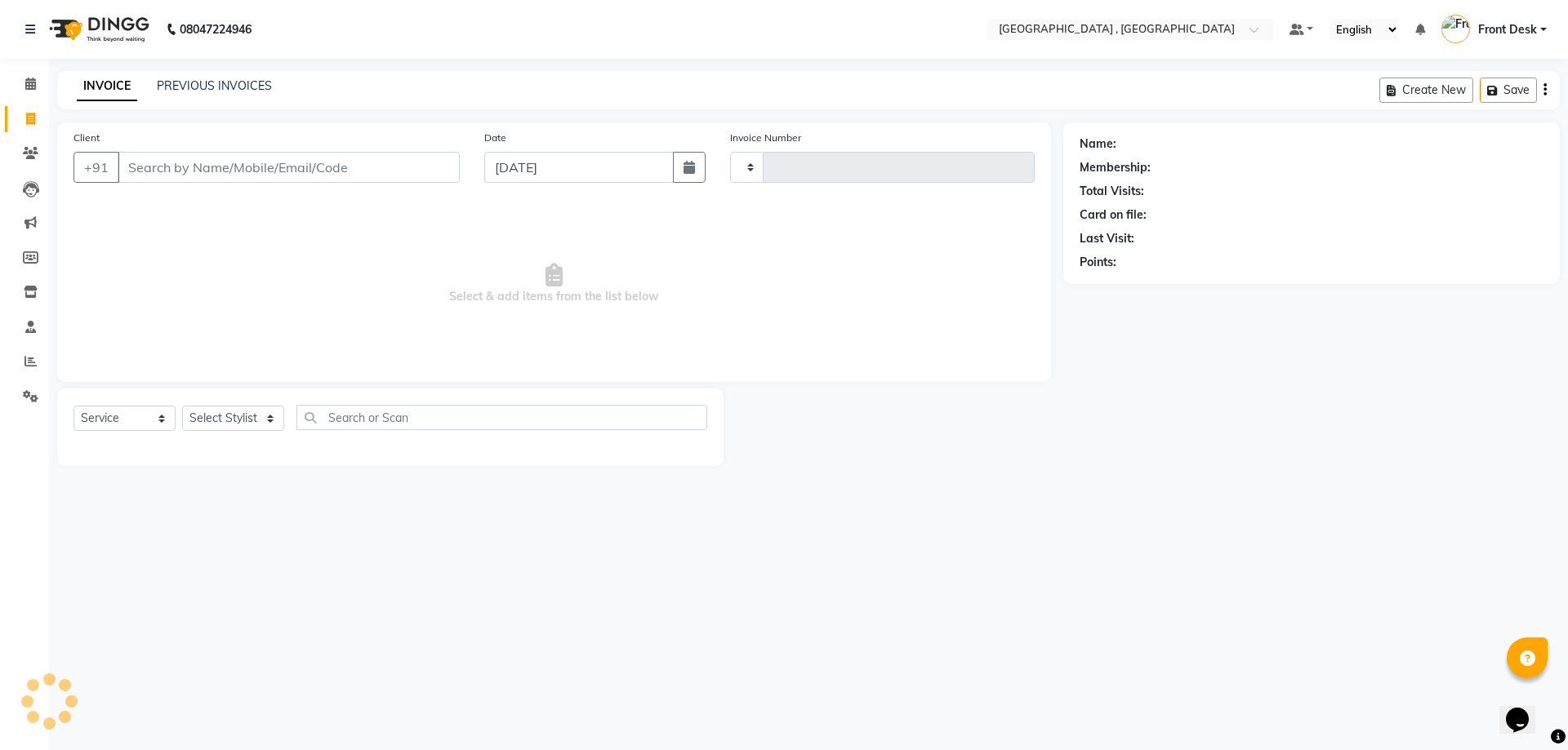
type input "1882"
click at [195, 95] on div "INVOICE PREVIOUS INVOICES" at bounding box center [174, 87] width 234 height 19
select select "5111"
click at [196, 94] on div "PREVIOUS INVOICES" at bounding box center [214, 86] width 115 height 17
click at [196, 80] on link "PREVIOUS INVOICES" at bounding box center [214, 86] width 115 height 15
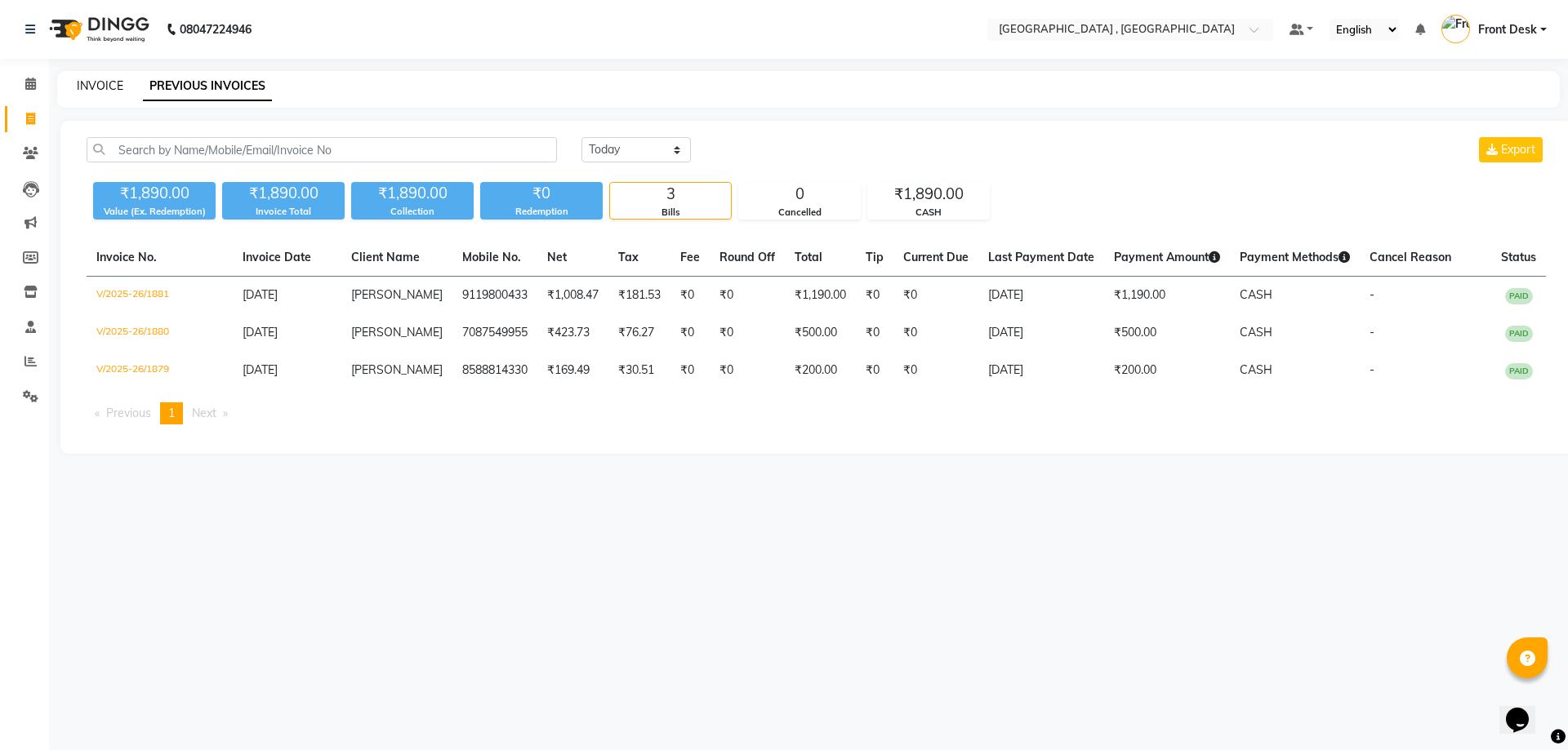
click at [83, 84] on link "INVOICE" at bounding box center [101, 86] width 47 height 15
select select "service"
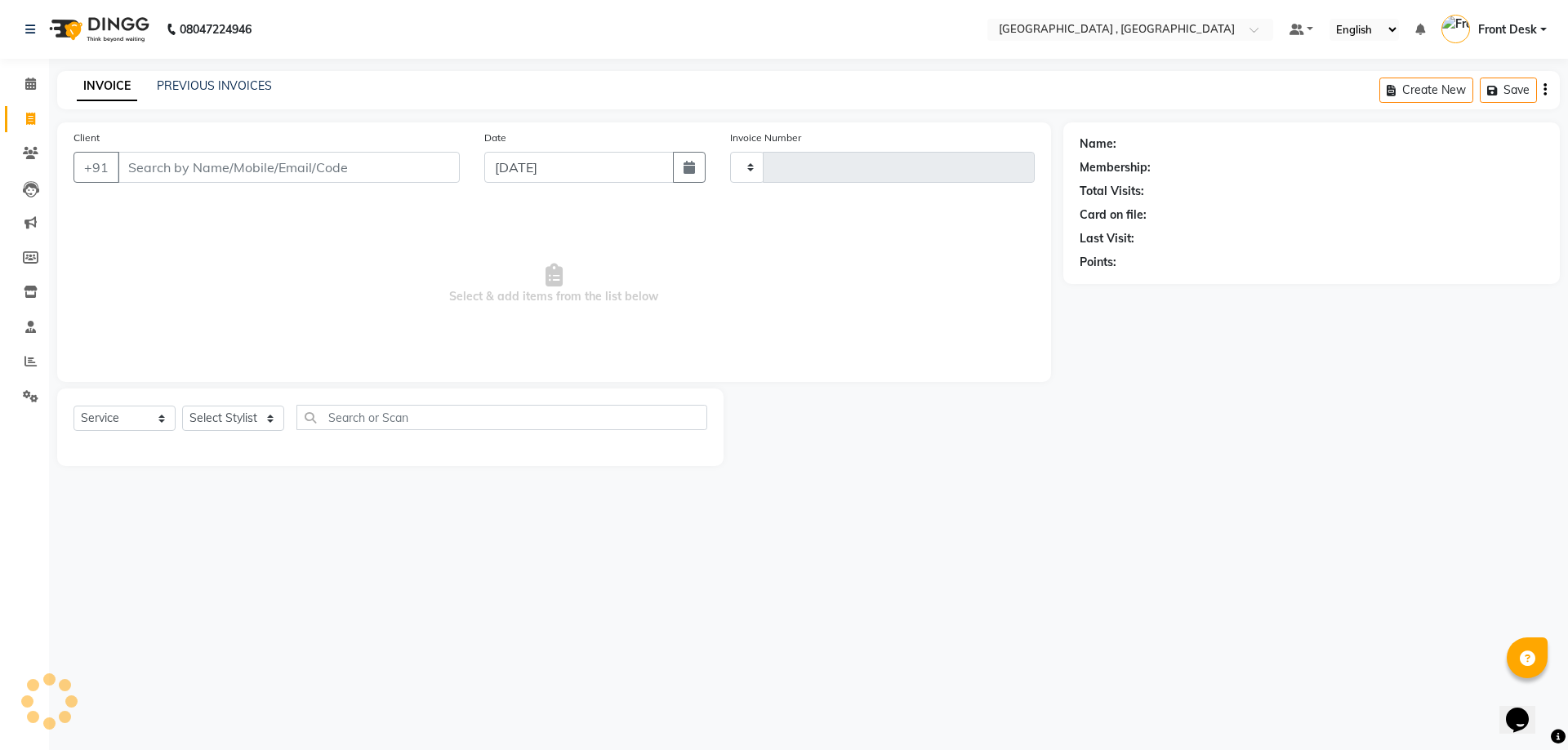
type input "1882"
select select "5111"
click at [170, 61] on div "08047224946 Select Location × Tress Lounge , Zirakpur Default Panel My Panel En…" at bounding box center [784, 375] width 1568 height 750
click at [225, 84] on link "PREVIOUS INVOICES" at bounding box center [214, 86] width 115 height 15
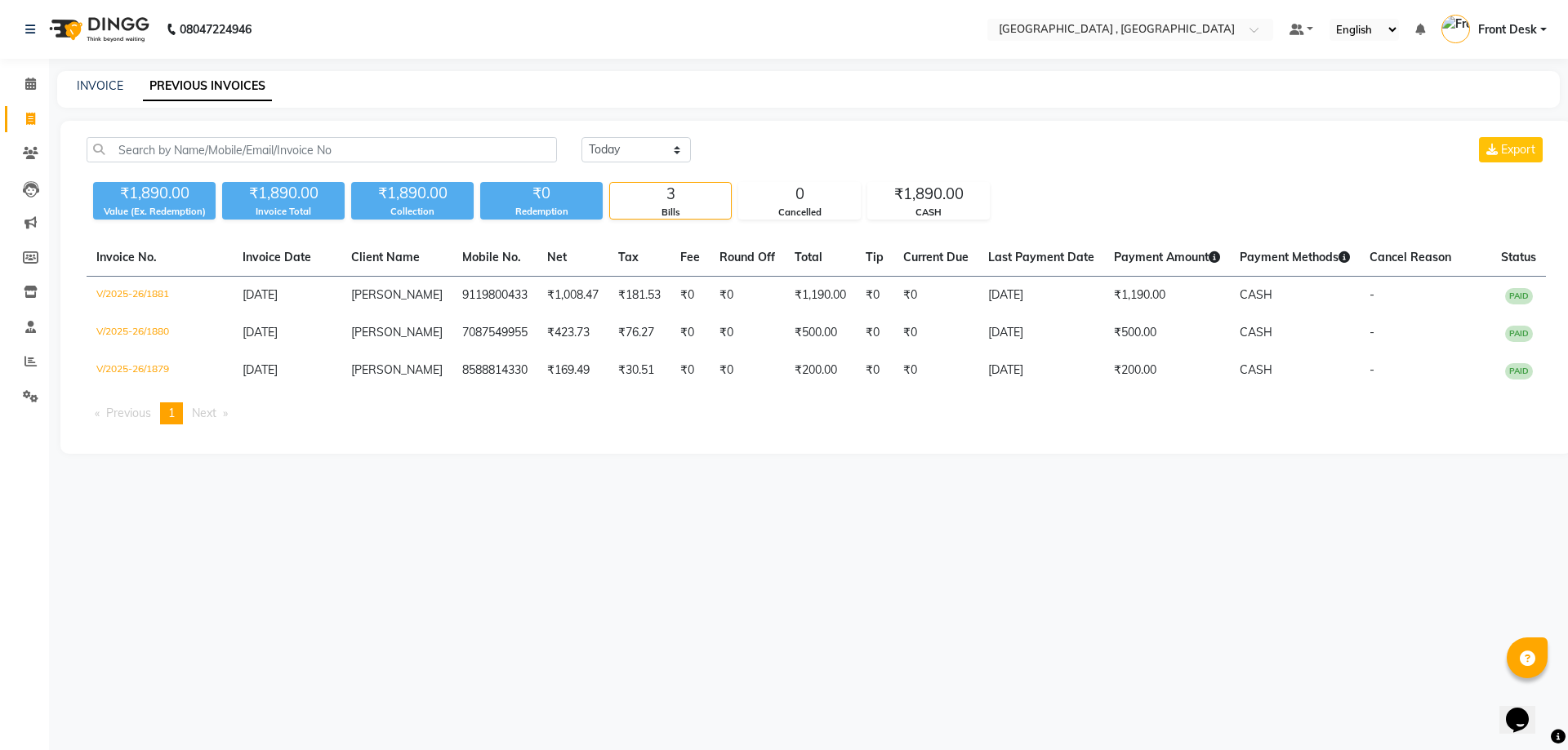
click at [123, 74] on div "INVOICE PREVIOUS INVOICES" at bounding box center [808, 89] width 1503 height 37
click at [104, 86] on link "INVOICE" at bounding box center [101, 86] width 47 height 15
select select "service"
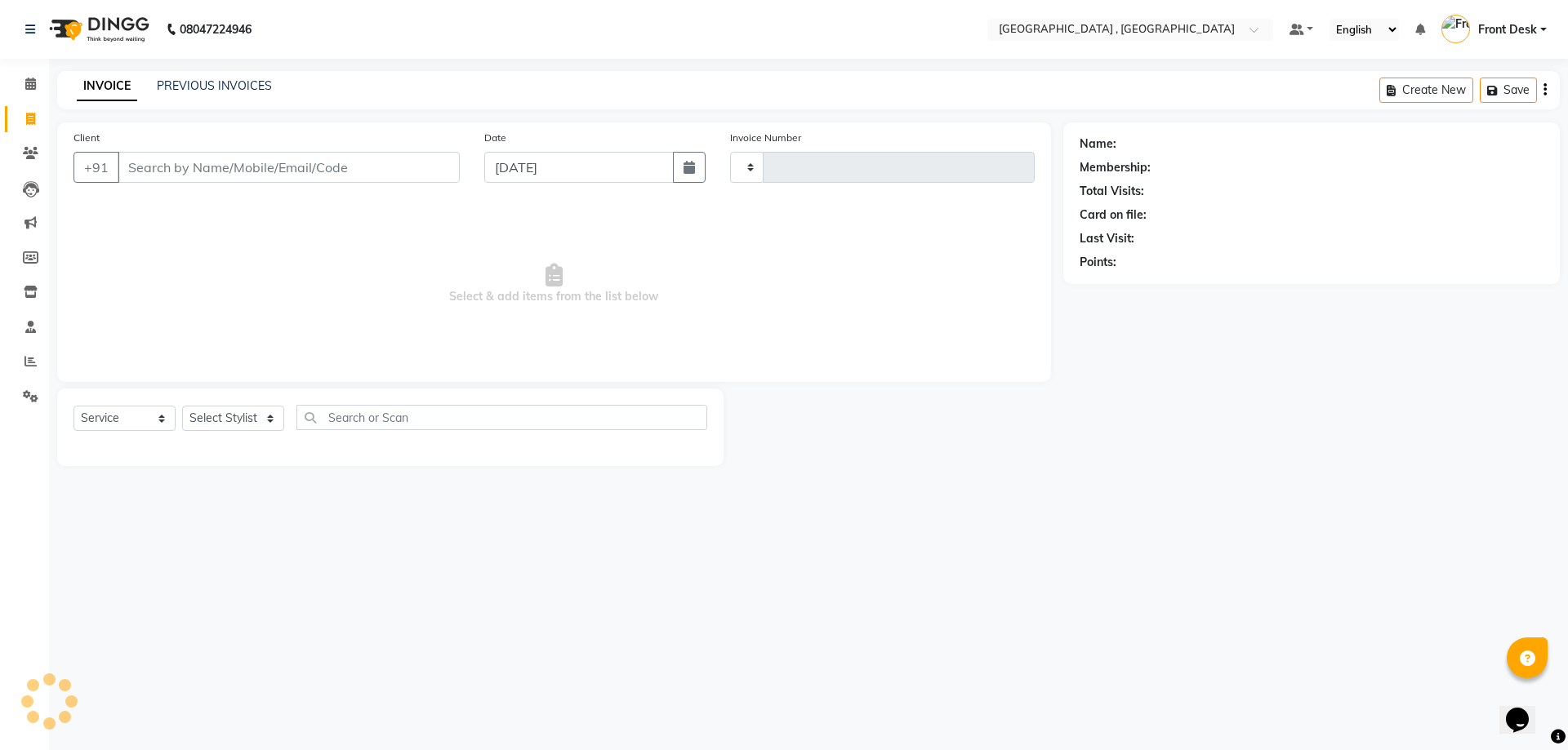
type input "1882"
select select "5111"
click at [190, 77] on div "INVOICE PREVIOUS INVOICES Create New Save" at bounding box center [808, 90] width 1503 height 39
click at [205, 86] on link "PREVIOUS INVOICES" at bounding box center [214, 86] width 115 height 15
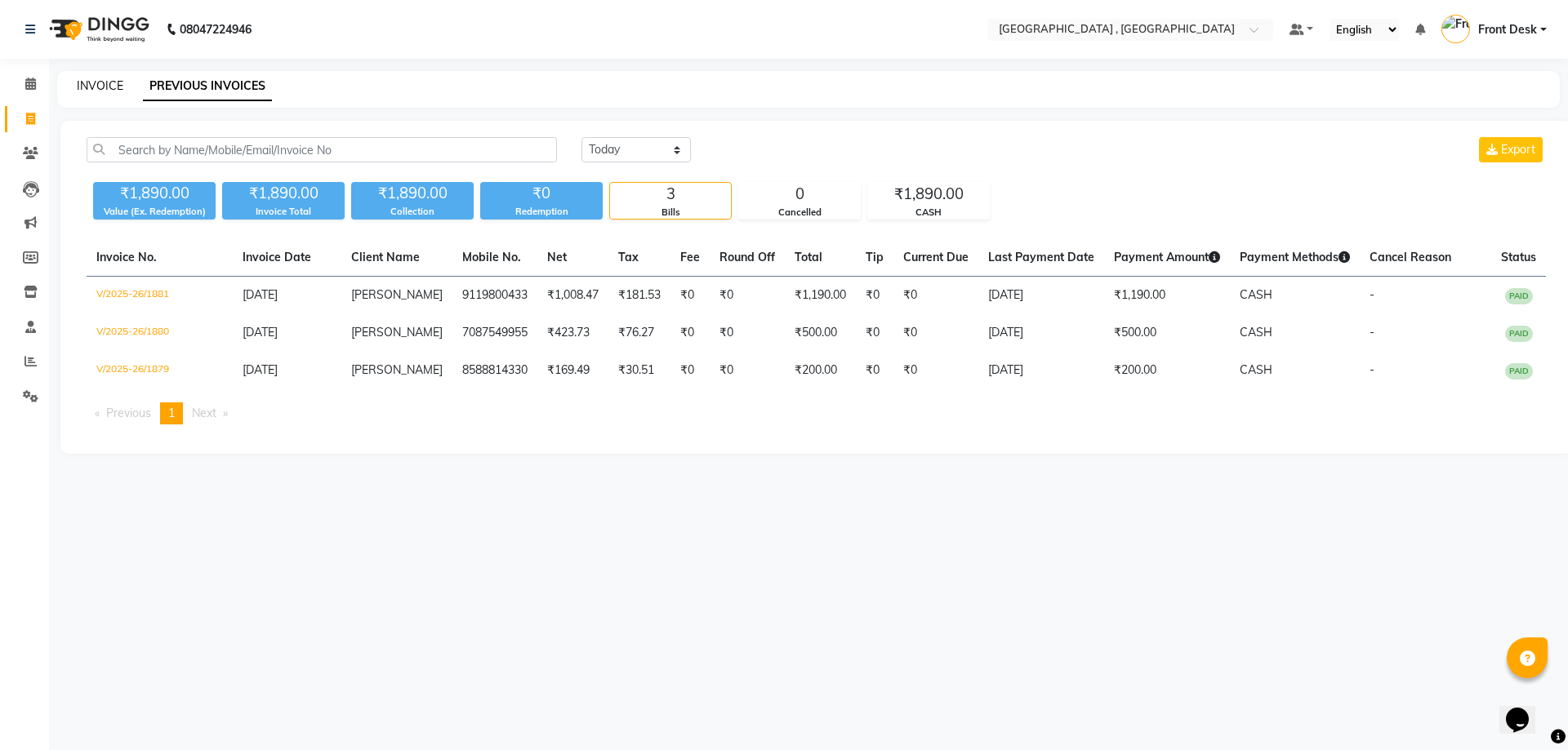
click at [91, 82] on link "INVOICE" at bounding box center [101, 86] width 47 height 15
select select "service"
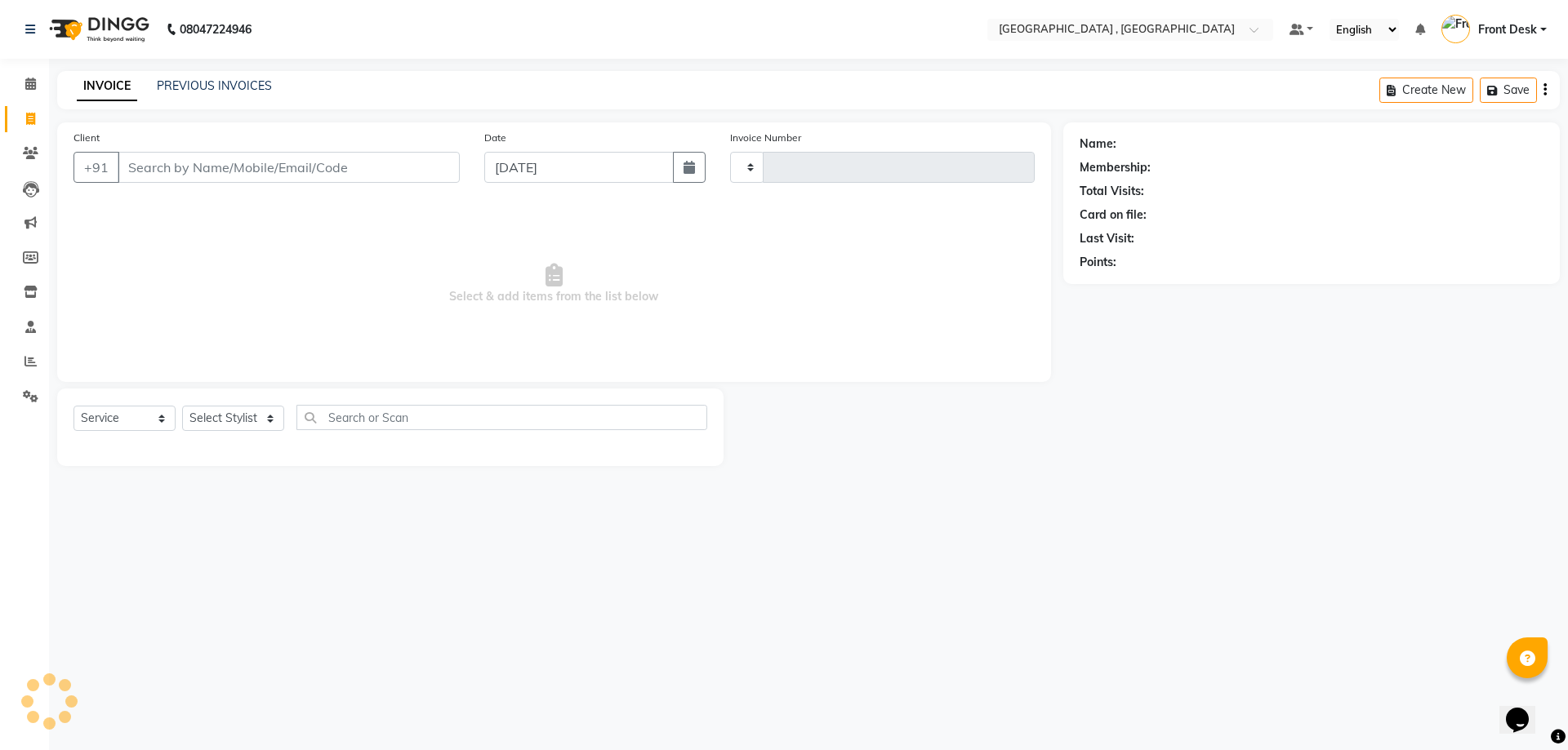
type input "1882"
select select "5111"
click at [183, 79] on link "PREVIOUS INVOICES" at bounding box center [214, 86] width 115 height 15
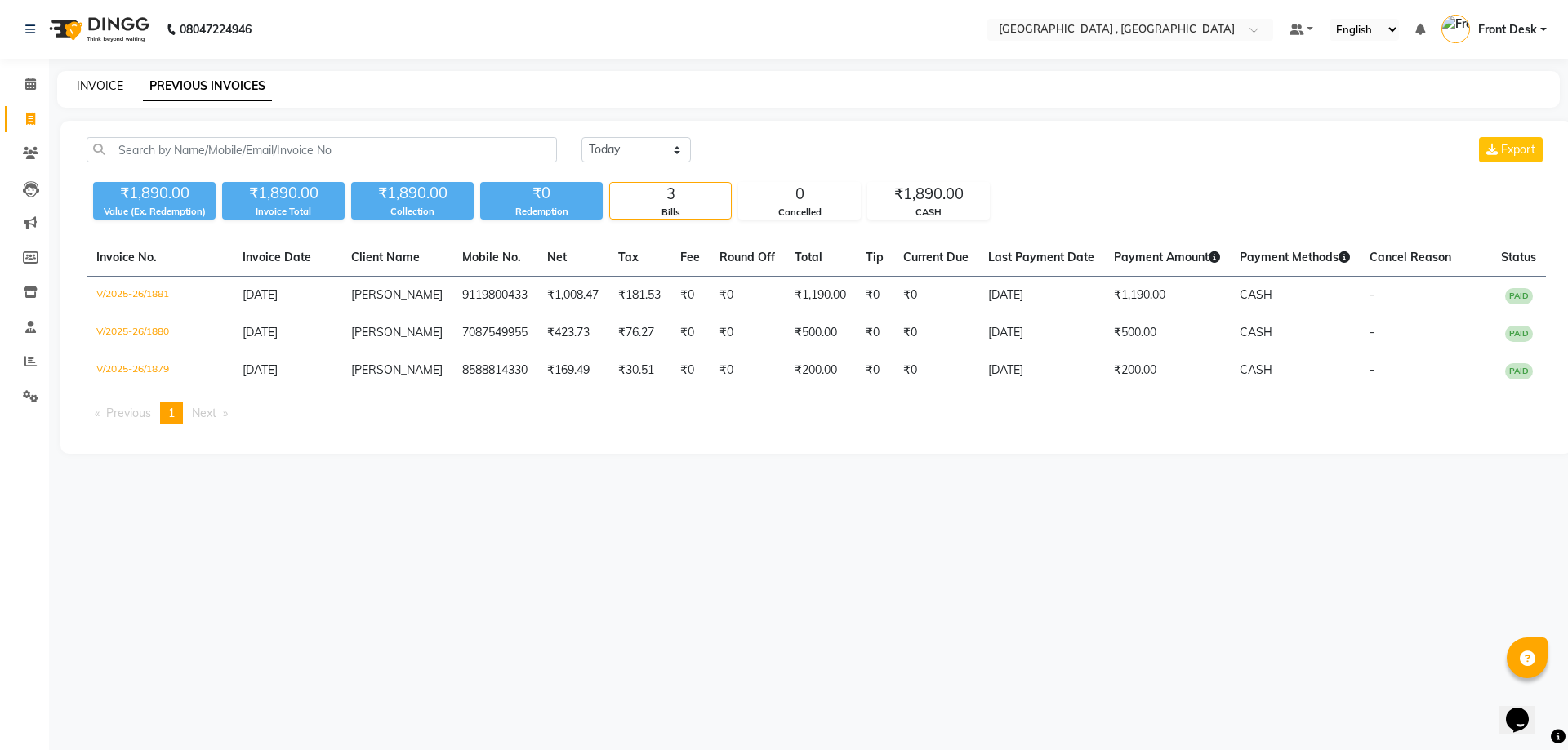
click at [86, 84] on link "INVOICE" at bounding box center [101, 86] width 47 height 15
select select "service"
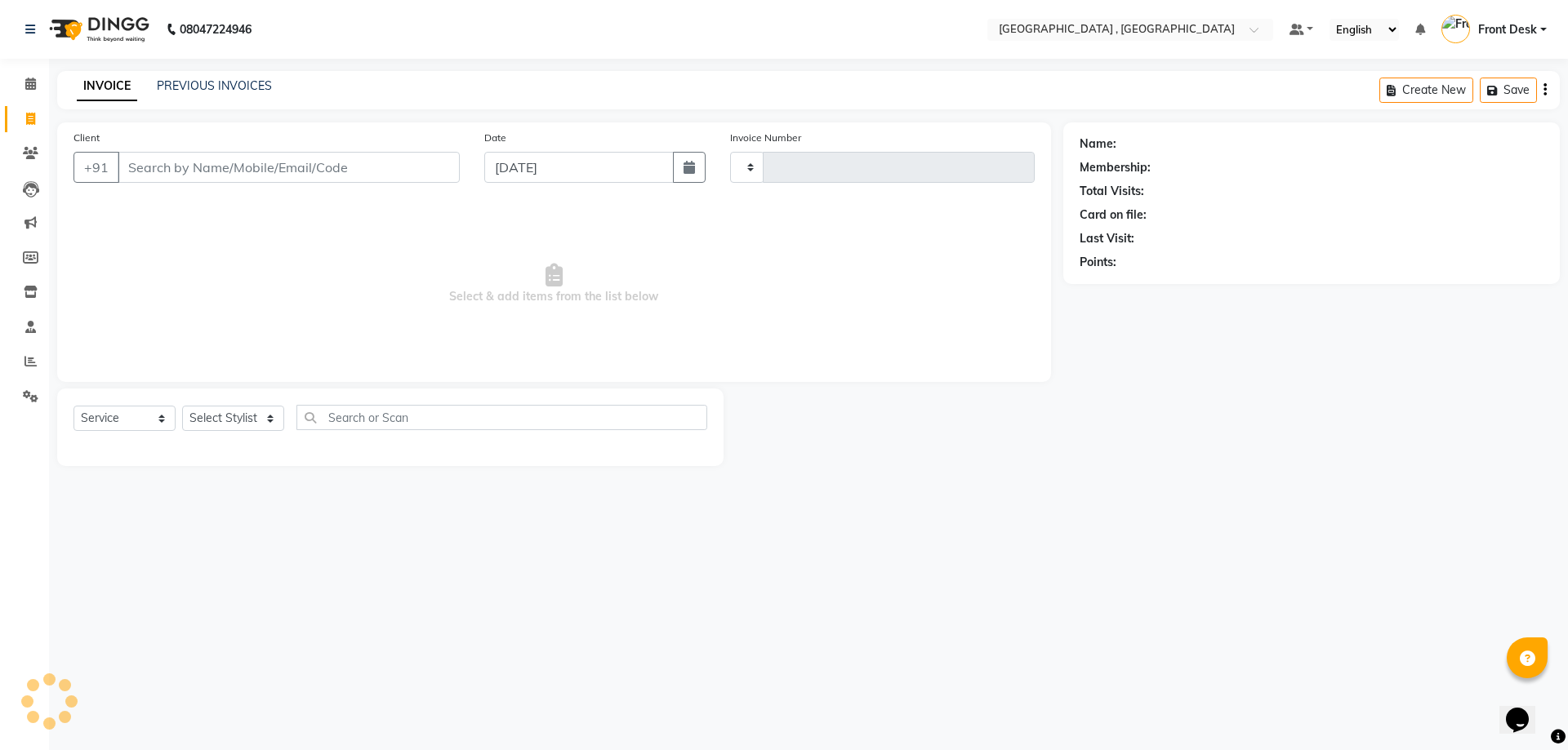
type input "1882"
select select "5111"
click at [133, 174] on input "Client" at bounding box center [289, 167] width 342 height 31
click at [179, 75] on div "INVOICE PREVIOUS INVOICES Create New Save" at bounding box center [808, 90] width 1503 height 39
click at [194, 86] on link "PREVIOUS INVOICES" at bounding box center [214, 86] width 115 height 15
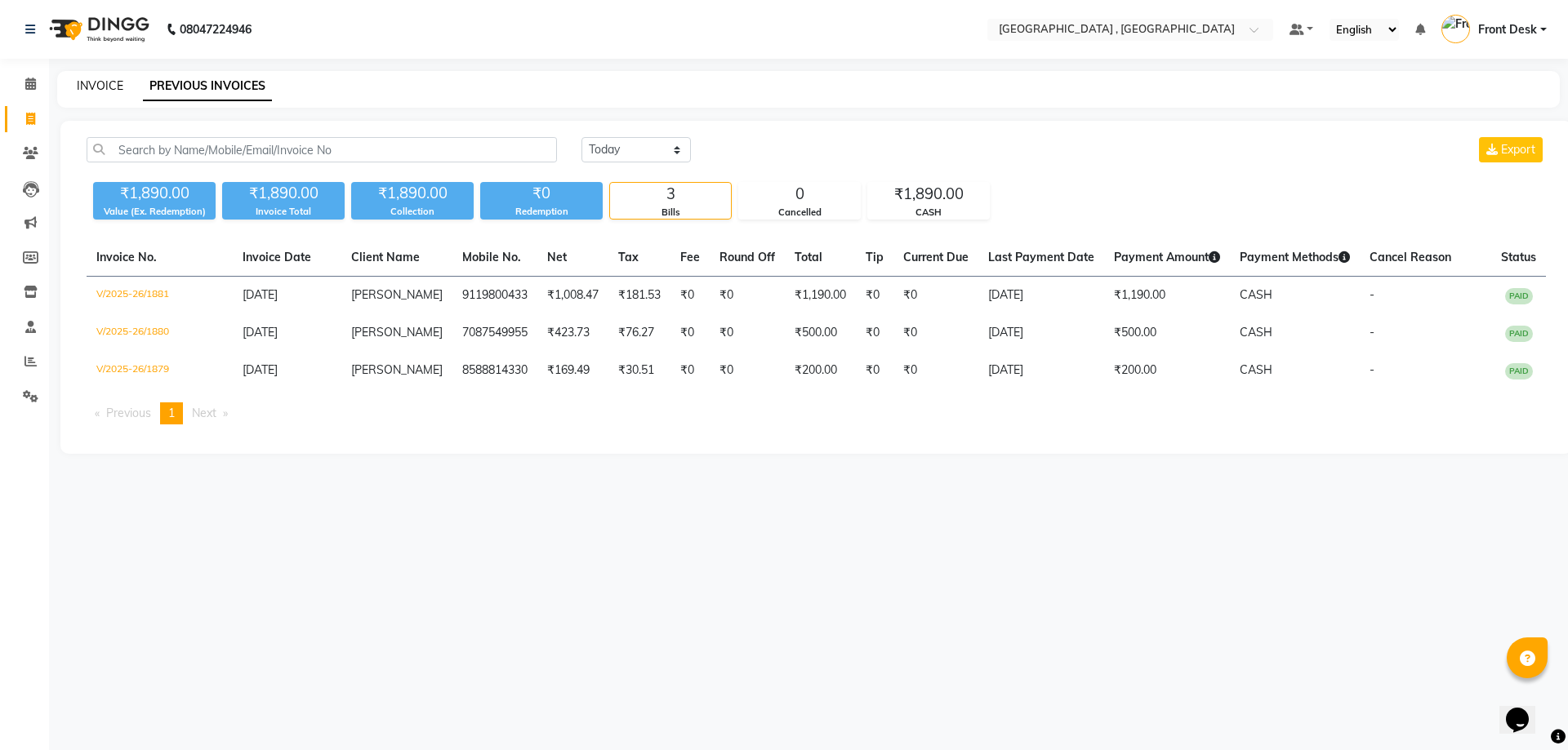
click at [113, 84] on link "INVOICE" at bounding box center [101, 86] width 47 height 15
select select "service"
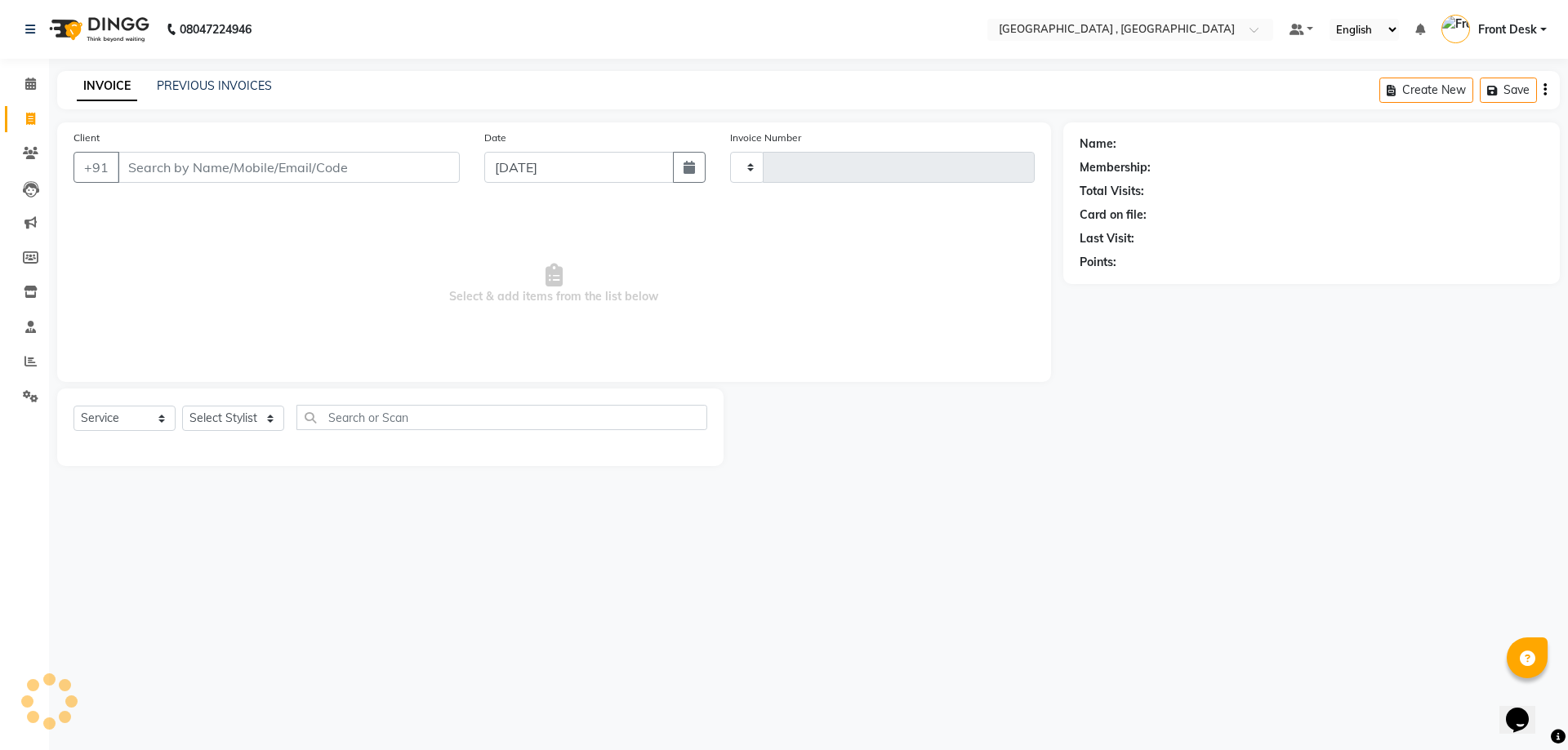
type input "1882"
select select "5111"
click at [182, 89] on link "PREVIOUS INVOICES" at bounding box center [214, 86] width 115 height 15
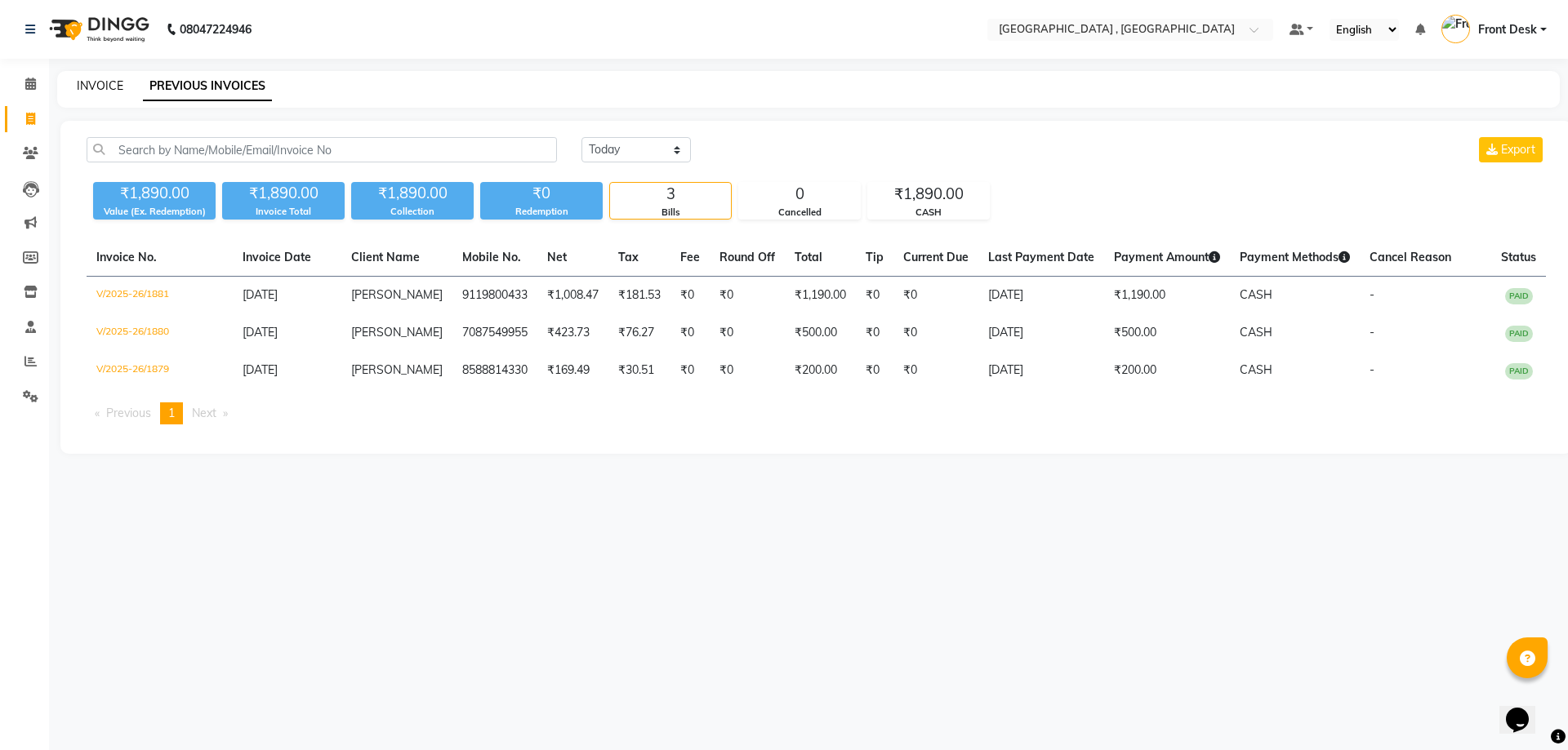
click at [84, 82] on link "INVOICE" at bounding box center [101, 86] width 47 height 15
select select "5111"
select select "service"
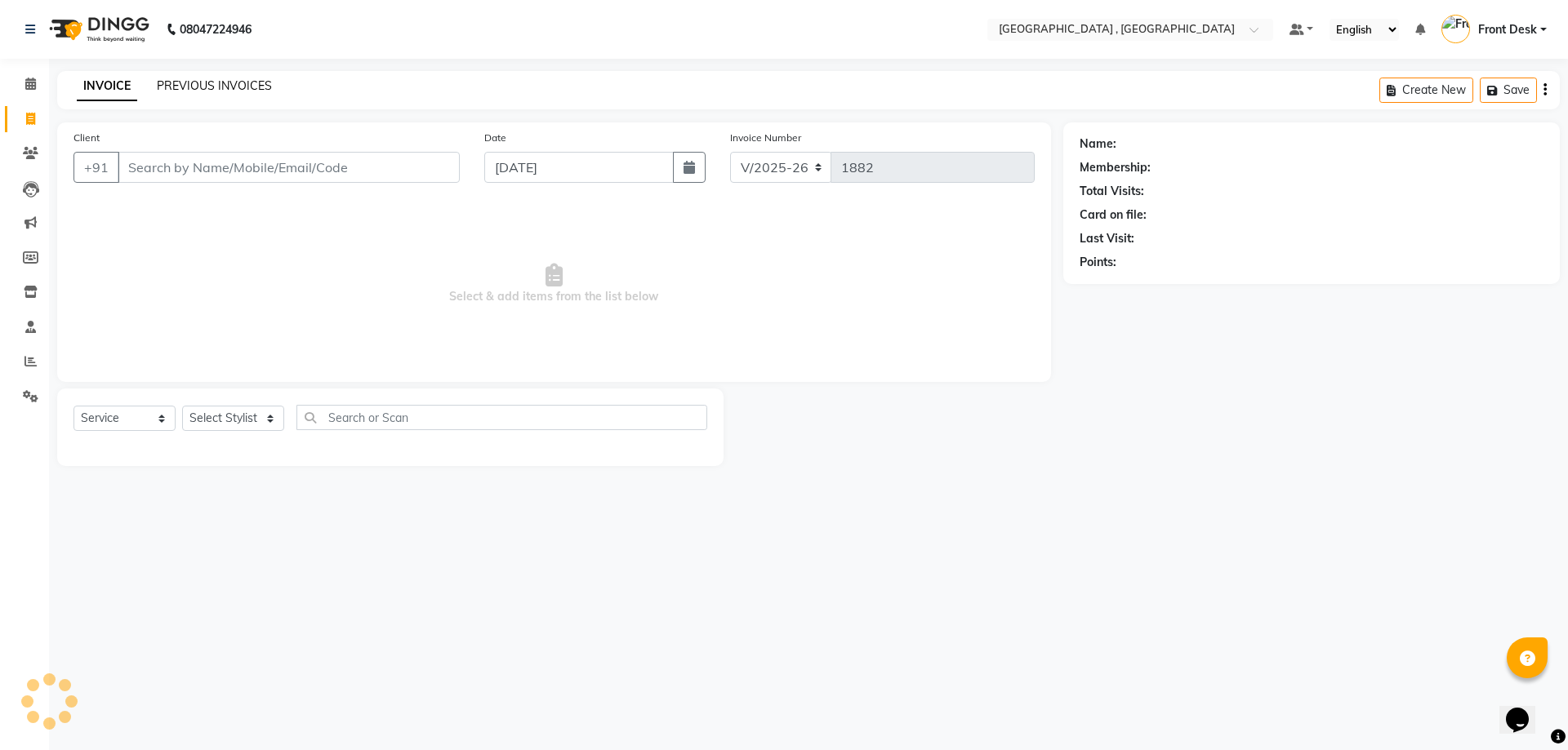
click at [191, 85] on link "PREVIOUS INVOICES" at bounding box center [214, 86] width 115 height 15
